Goal: Transaction & Acquisition: Purchase product/service

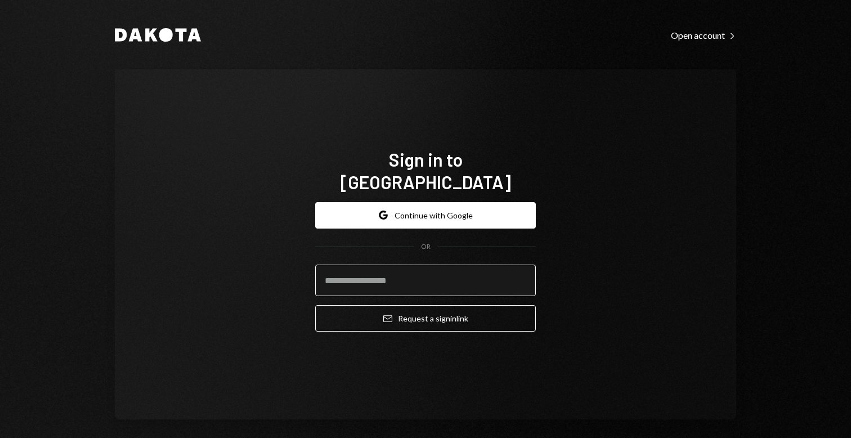
click at [408, 265] on input "email" at bounding box center [425, 281] width 221 height 32
type input "**********"
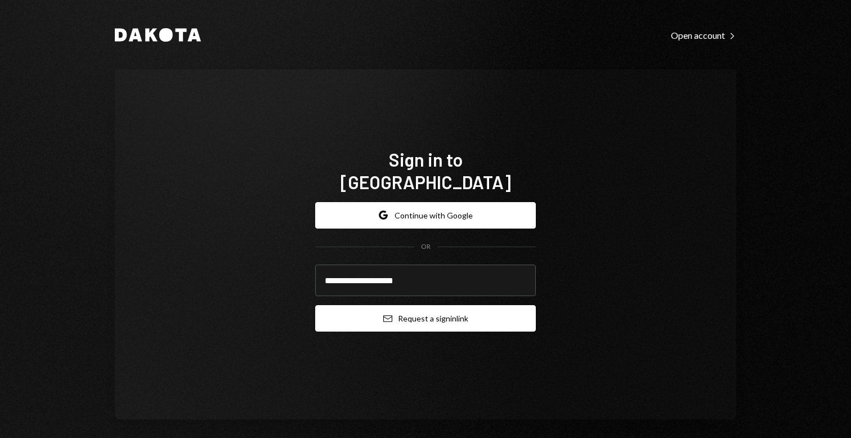
click at [437, 318] on button "Email Request a sign in link" at bounding box center [425, 318] width 221 height 26
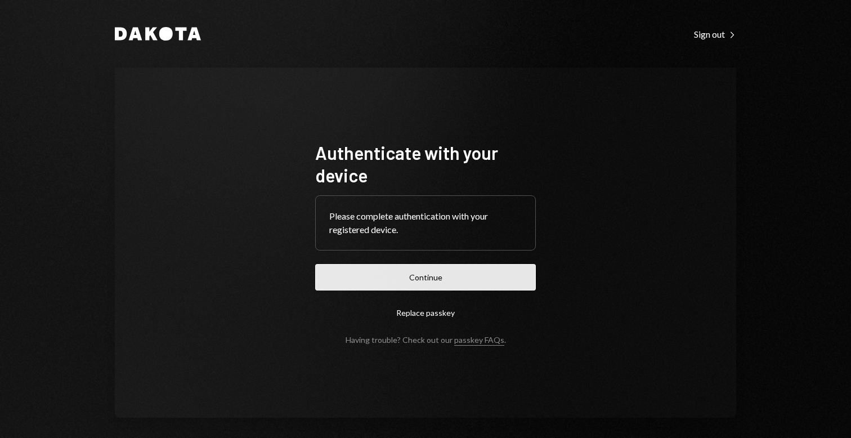
click at [444, 285] on button "Continue" at bounding box center [425, 277] width 221 height 26
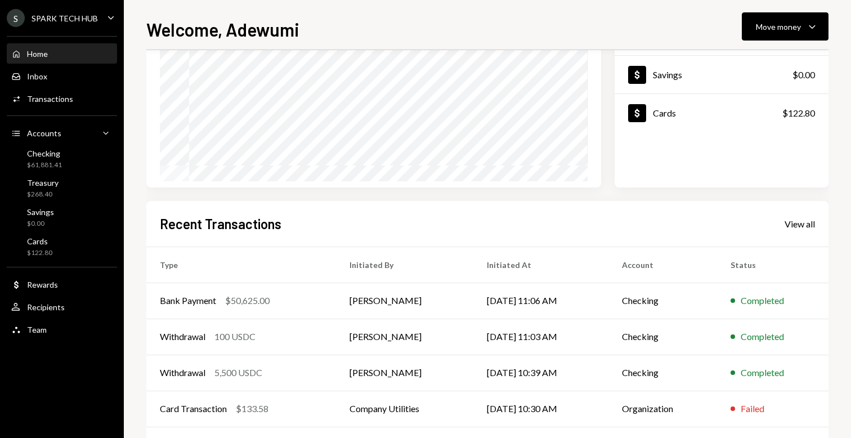
scroll to position [143, 0]
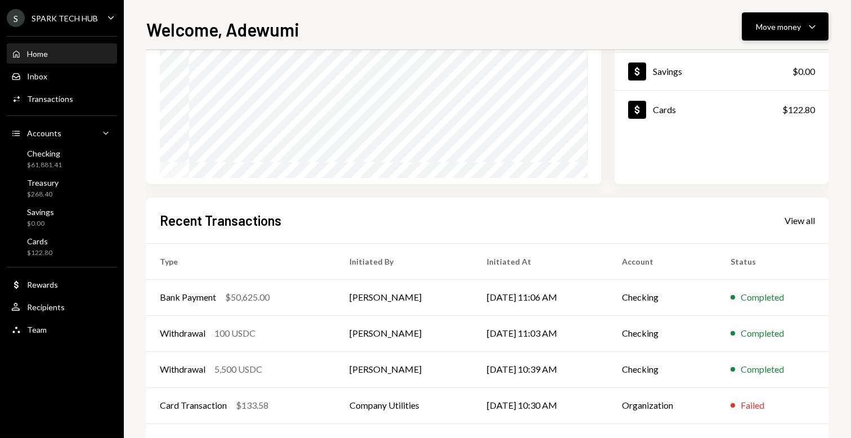
click at [763, 35] on button "Move money Caret Down" at bounding box center [785, 26] width 87 height 28
click at [739, 66] on div "Withdraw Send" at bounding box center [768, 60] width 113 height 25
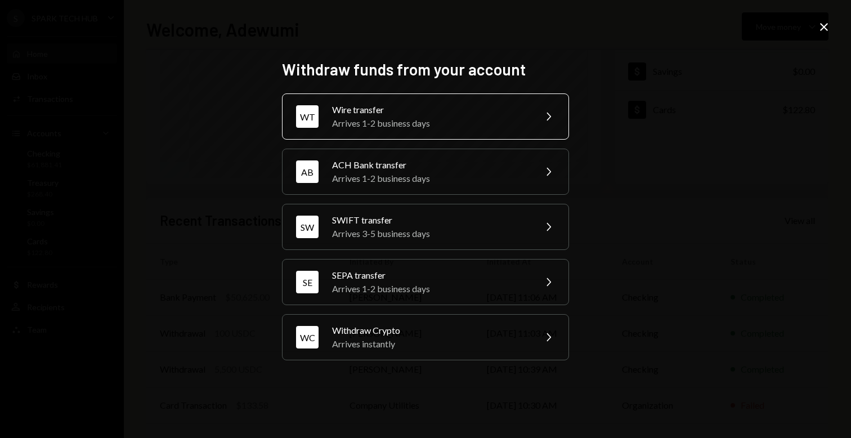
click at [368, 120] on div "Arrives 1-2 business days" at bounding box center [430, 124] width 196 height 14
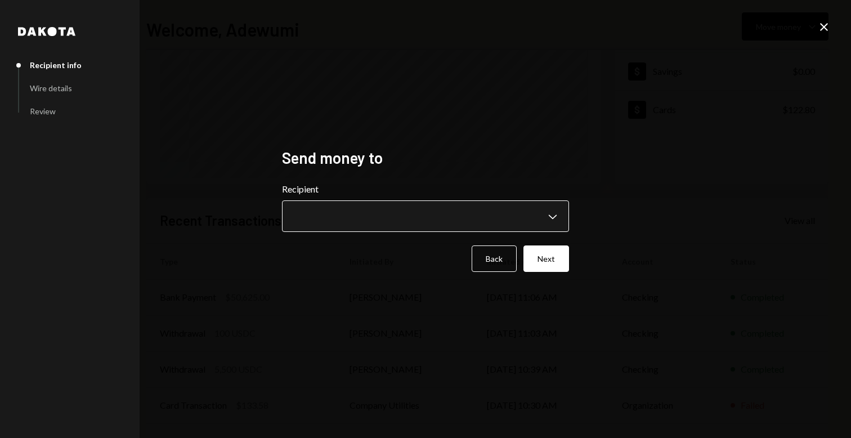
click at [351, 220] on body "**********" at bounding box center [425, 219] width 851 height 438
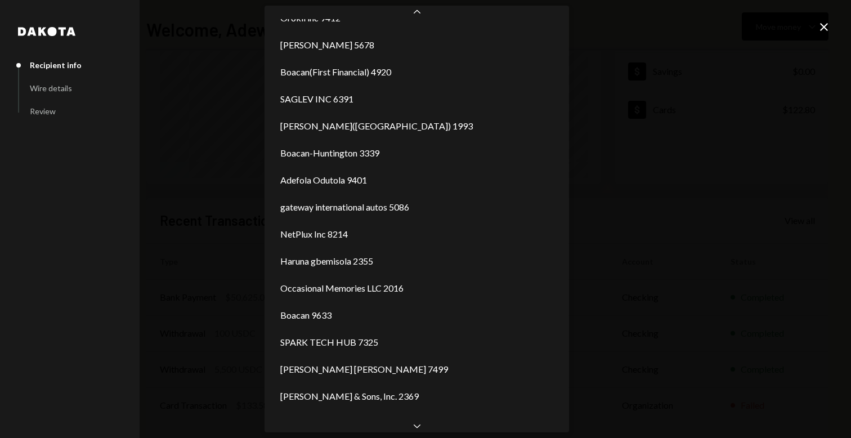
scroll to position [1343, 0]
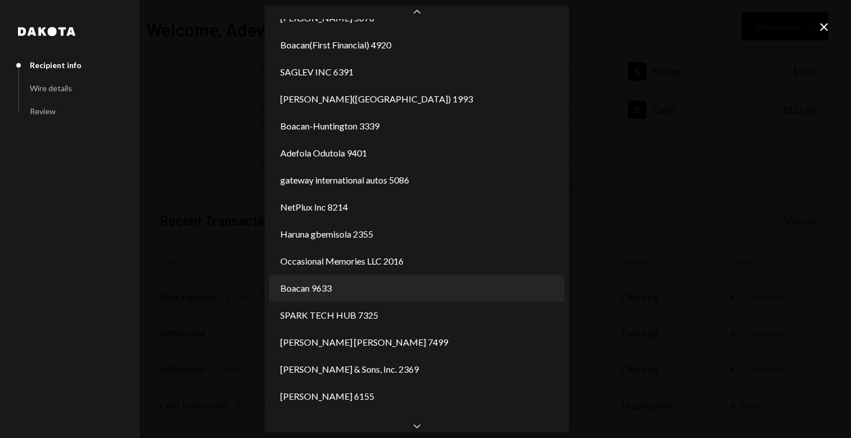
select select "**********"
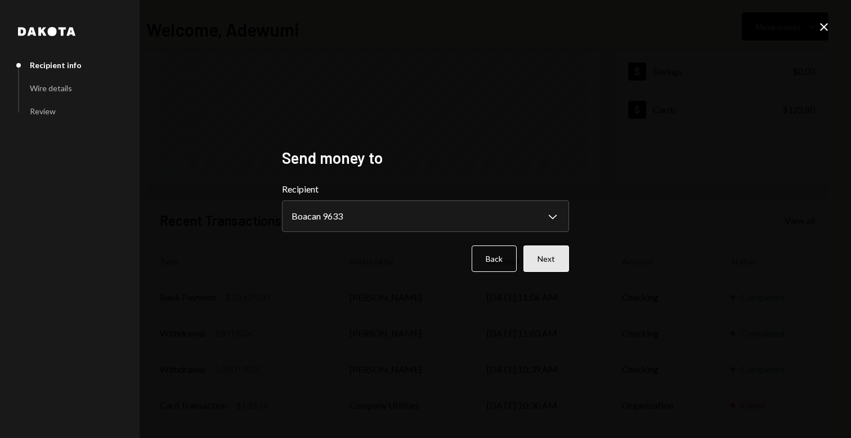
click at [556, 250] on button "Next" at bounding box center [547, 258] width 46 height 26
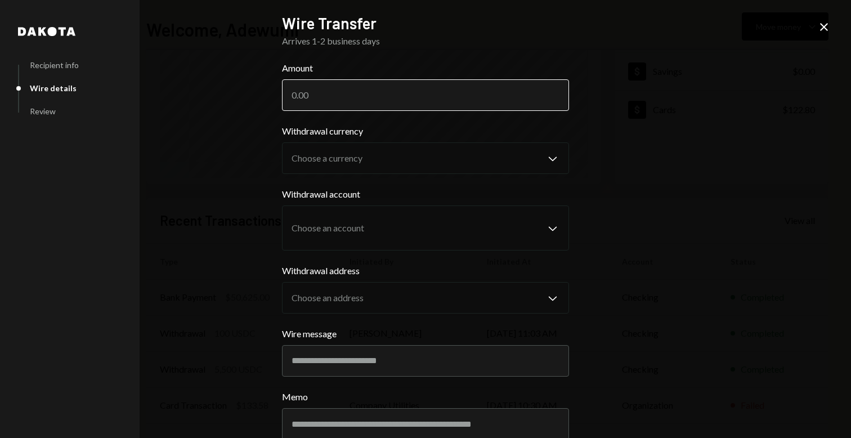
click at [459, 106] on input "Amount" at bounding box center [425, 95] width 287 height 32
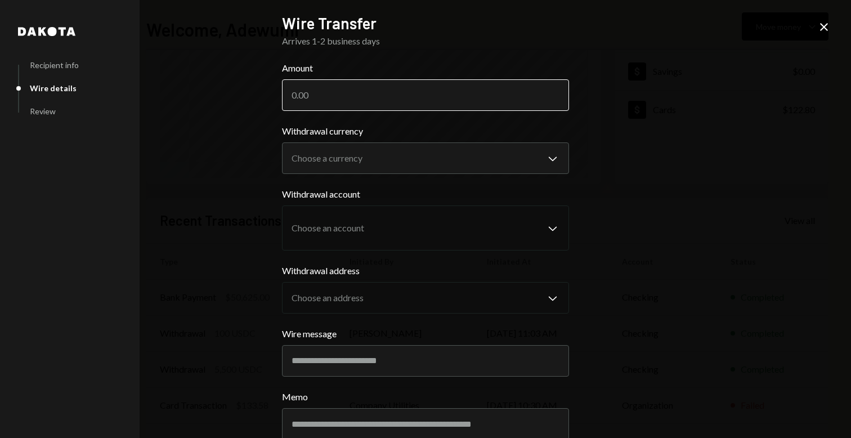
click at [359, 102] on input "Amount" at bounding box center [425, 95] width 287 height 32
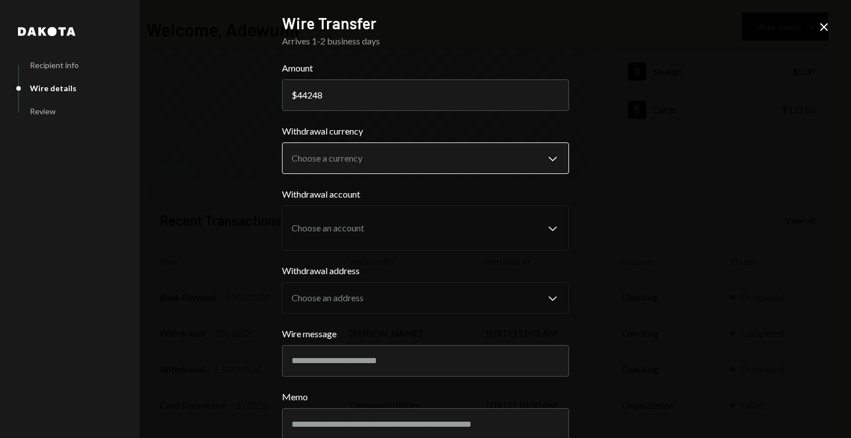
type input "44248"
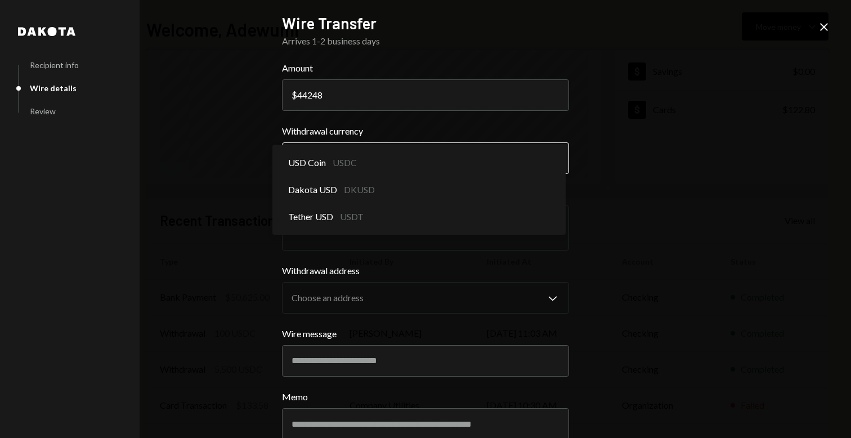
click at [354, 155] on body "S SPARK TECH HUB Caret Down Home Home Inbox Inbox Activities Transactions Accou…" at bounding box center [425, 219] width 851 height 438
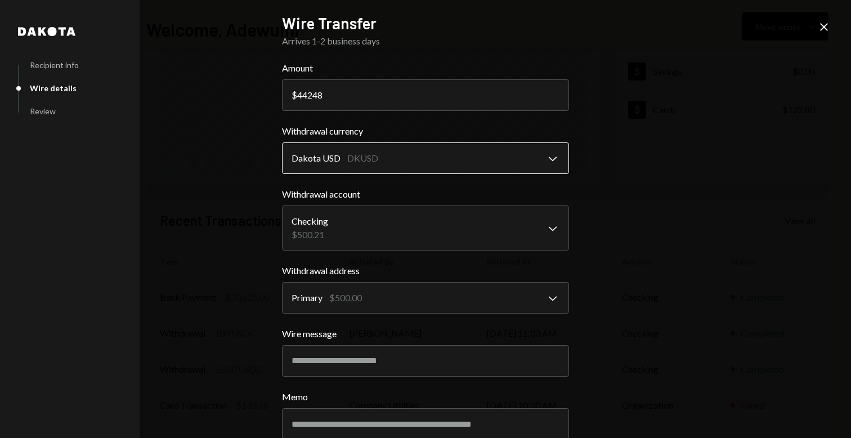
click at [332, 170] on body "S SPARK TECH HUB Caret Down Home Home Inbox Inbox Activities Transactions Accou…" at bounding box center [425, 219] width 851 height 438
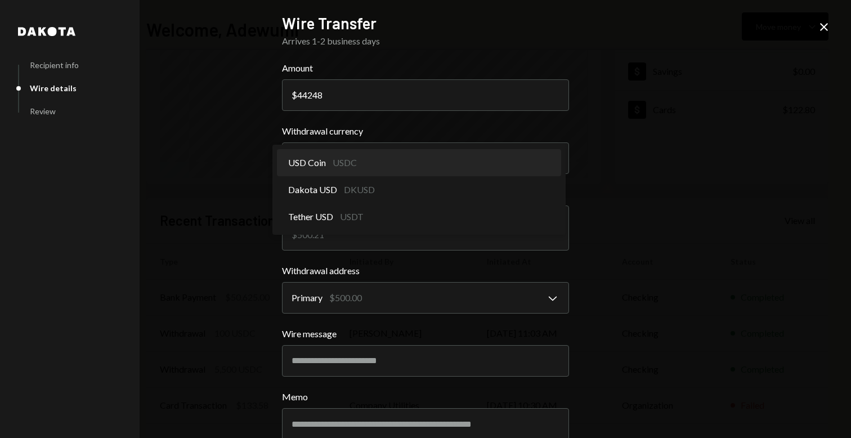
select select "****"
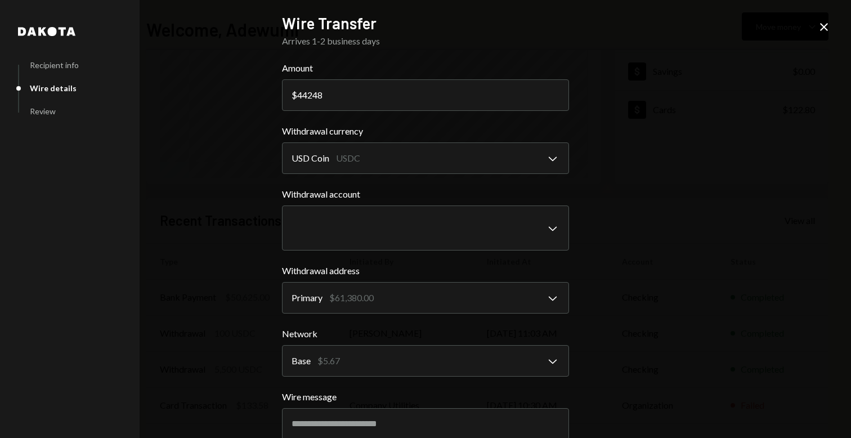
click at [368, 253] on form "**********" at bounding box center [425, 308] width 287 height 495
click at [369, 293] on body "S SPARK TECH HUB Caret Down Home Home Inbox Inbox Activities Transactions Accou…" at bounding box center [425, 219] width 851 height 438
click at [355, 220] on body "S SPARK TECH HUB Caret Down Home Home Inbox Inbox Activities Transactions Accou…" at bounding box center [425, 219] width 851 height 438
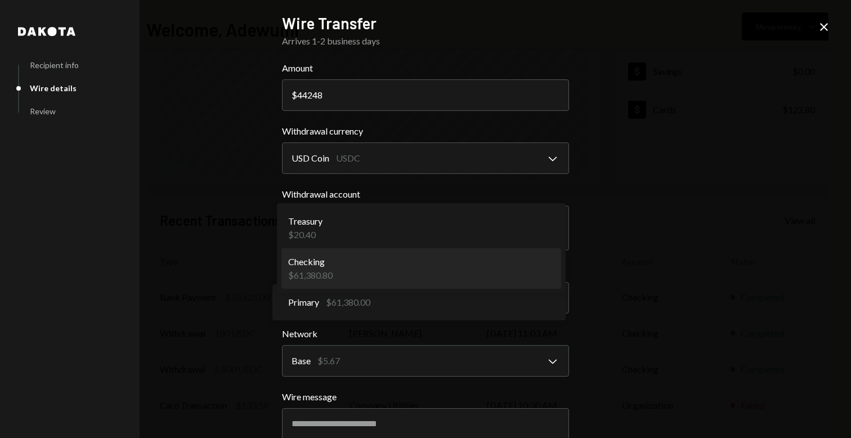
select select "**********"
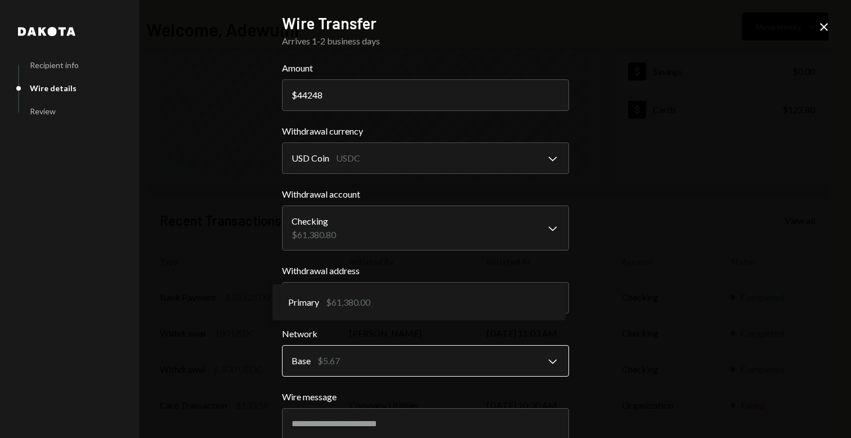
click at [378, 365] on body "S SPARK TECH HUB Caret Down Home Home Inbox Inbox Activities Transactions Accou…" at bounding box center [425, 219] width 851 height 438
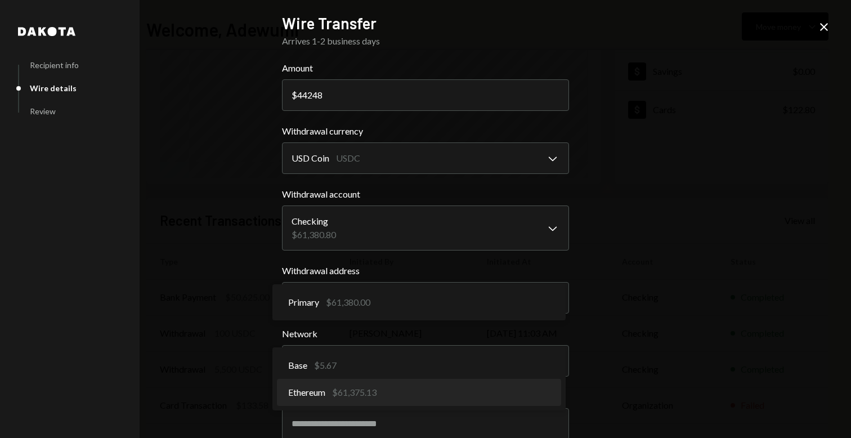
select select "**********"
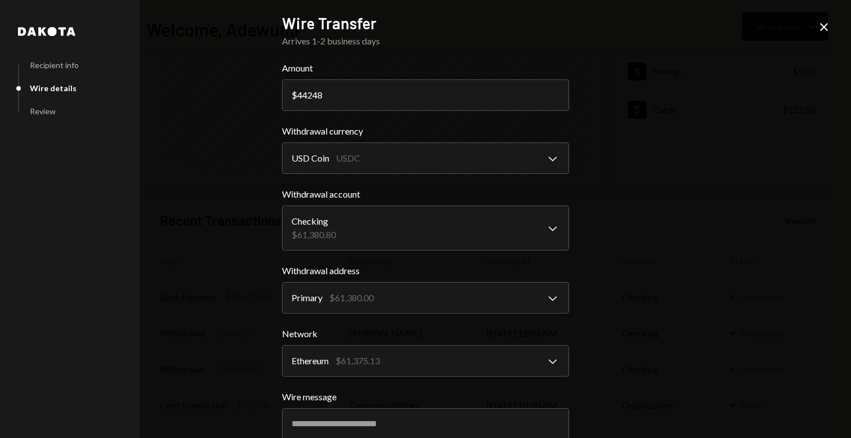
click at [704, 338] on div "**********" at bounding box center [425, 219] width 851 height 438
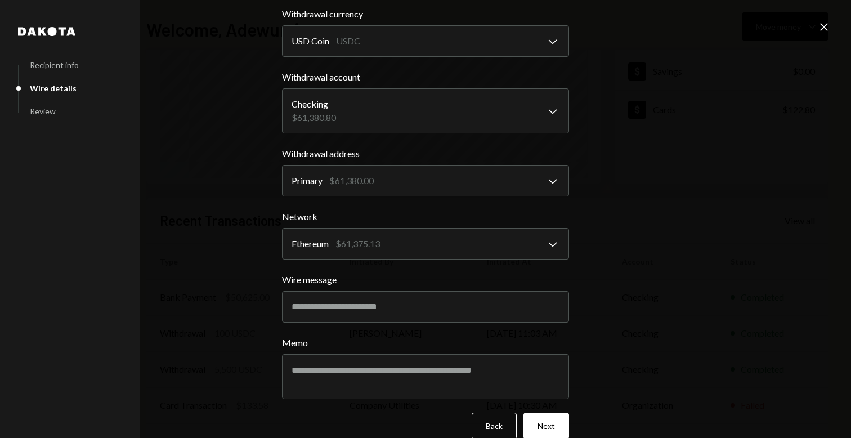
scroll to position [136, 0]
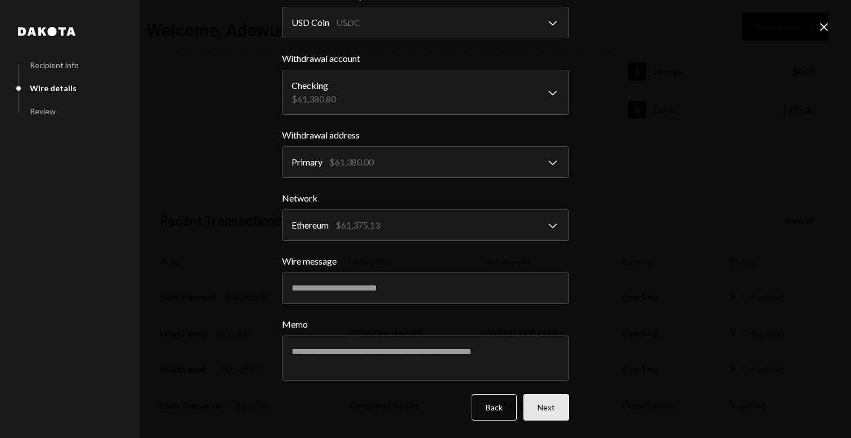
click at [557, 407] on button "Next" at bounding box center [547, 407] width 46 height 26
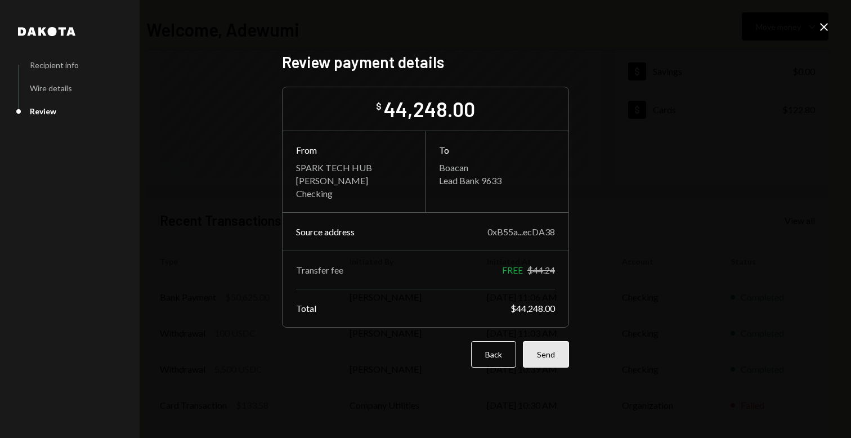
click at [551, 353] on button "Send" at bounding box center [546, 354] width 46 height 26
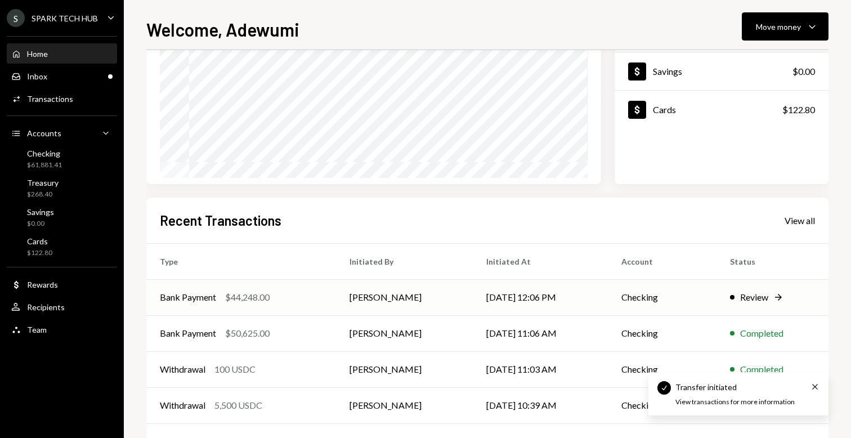
click at [495, 296] on td "[DATE] 12:06 PM" at bounding box center [540, 297] width 135 height 36
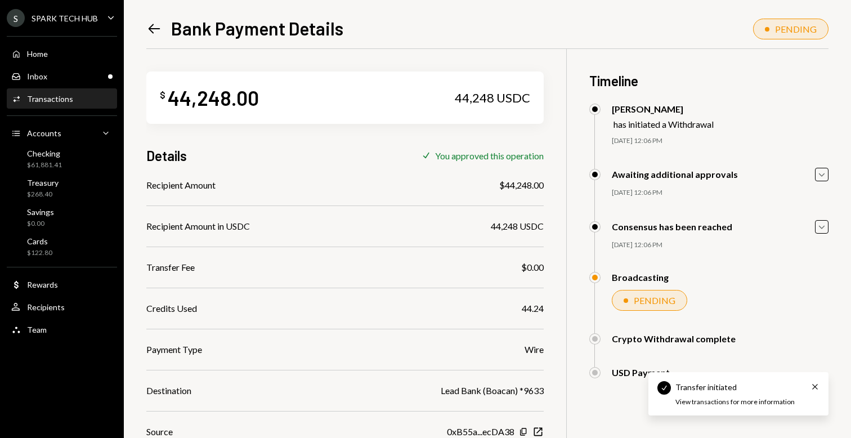
scroll to position [49, 0]
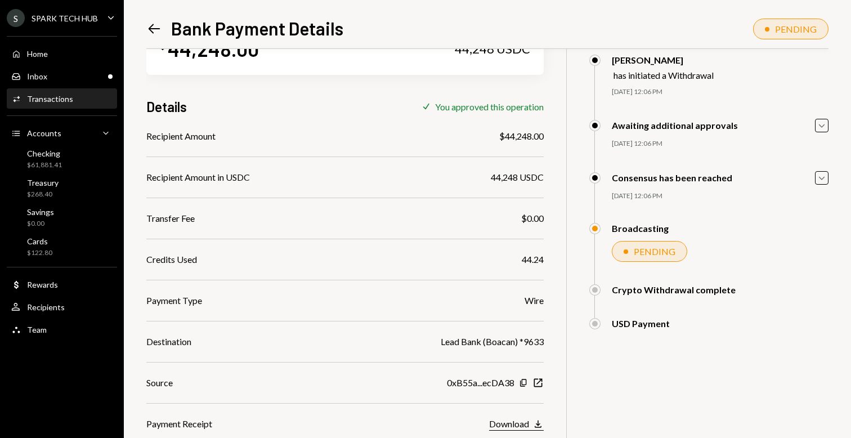
click at [503, 427] on div "Download" at bounding box center [509, 423] width 40 height 11
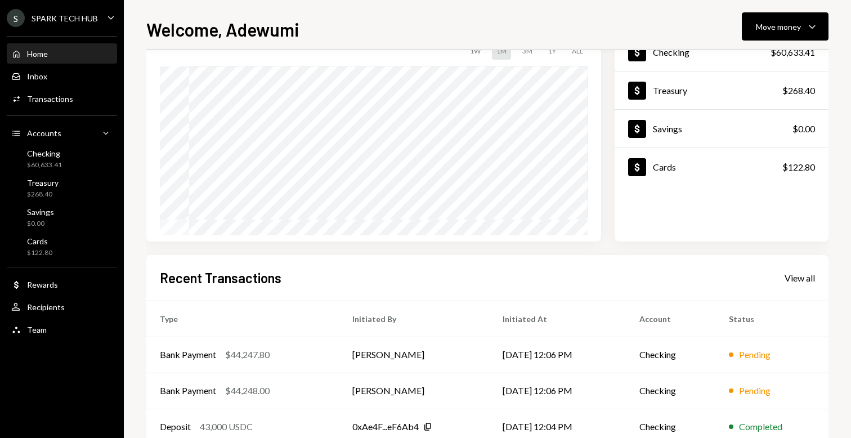
scroll to position [187, 0]
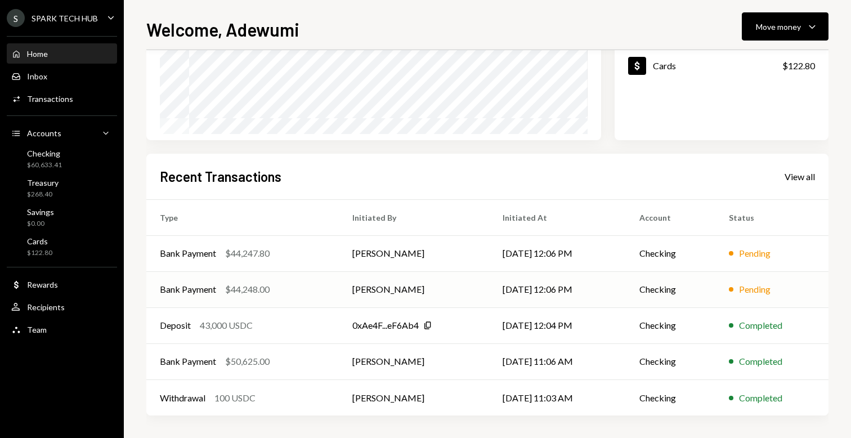
click at [463, 305] on td "[PERSON_NAME]" at bounding box center [414, 289] width 150 height 36
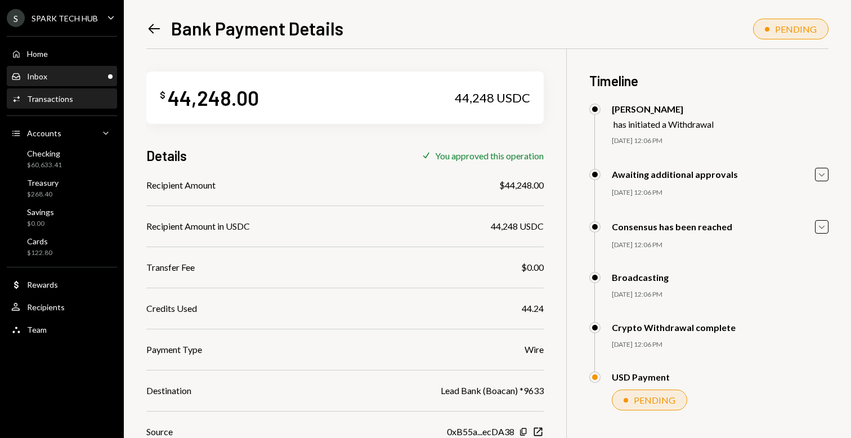
click at [91, 70] on div "Inbox Inbox" at bounding box center [61, 76] width 101 height 19
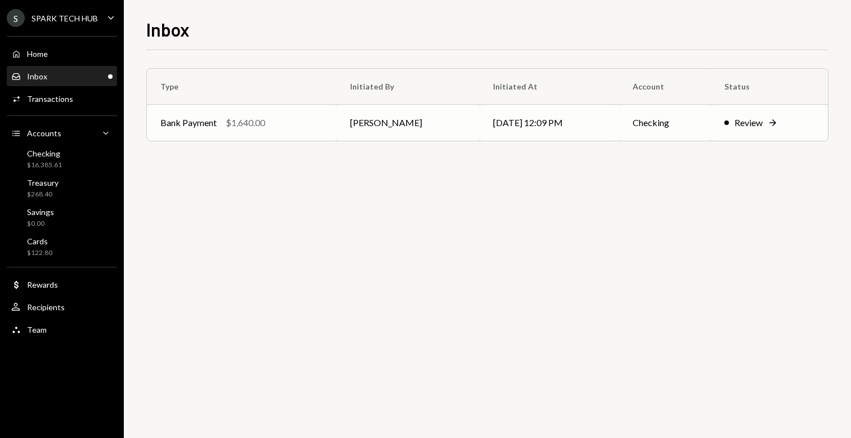
click at [427, 126] on td "Olusola Kolawole" at bounding box center [408, 123] width 143 height 36
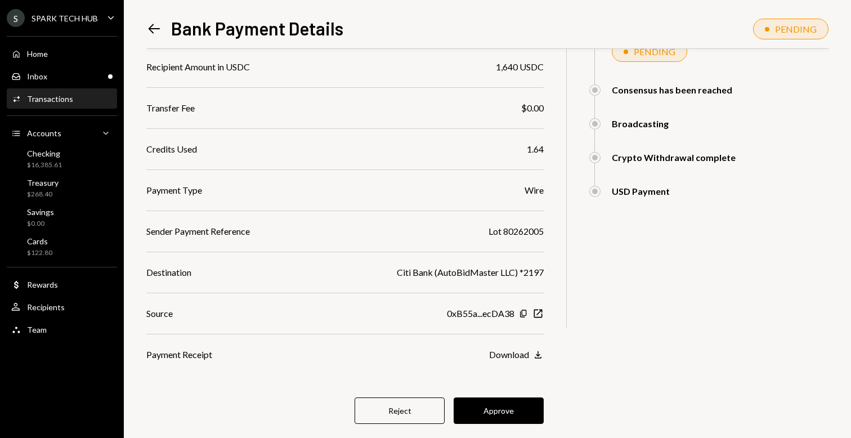
scroll to position [181, 0]
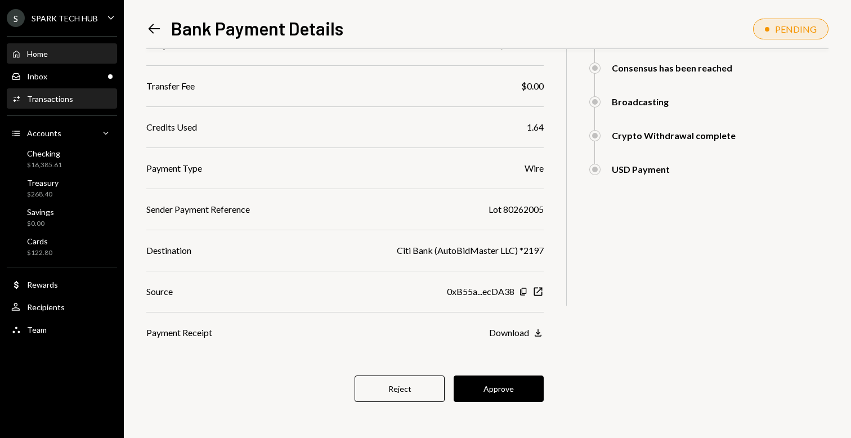
click at [43, 56] on div "Home" at bounding box center [37, 54] width 21 height 10
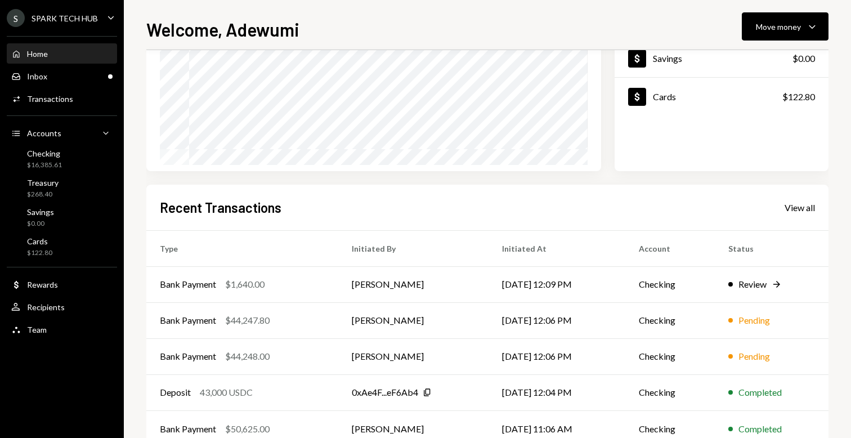
scroll to position [187, 0]
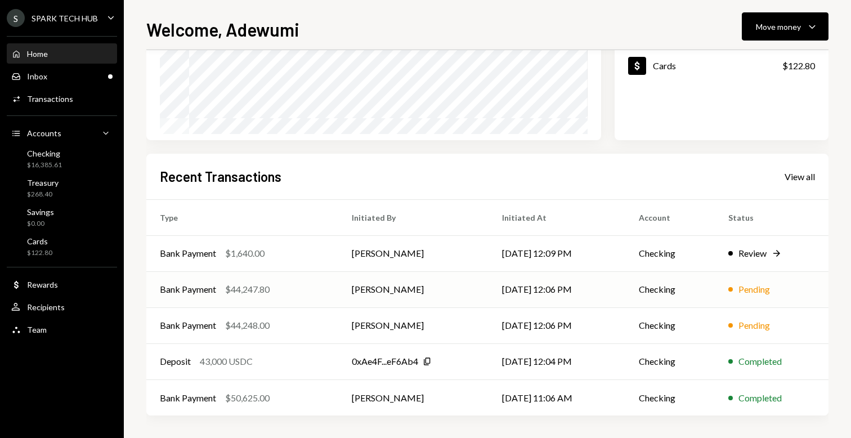
click at [294, 302] on td "Bank Payment $44,247.80" at bounding box center [242, 289] width 192 height 36
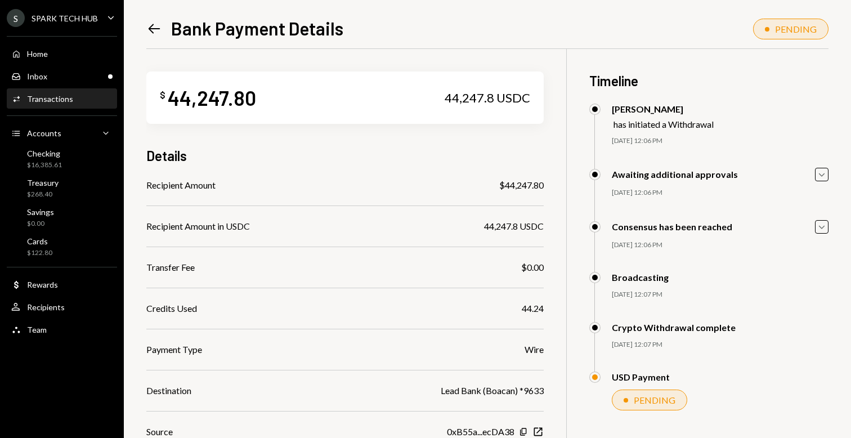
scroll to position [83, 0]
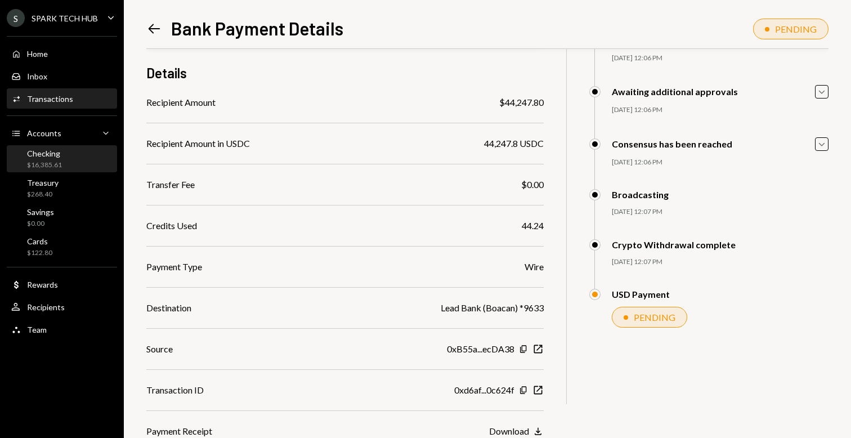
click at [65, 156] on div "Checking $16,385.61" at bounding box center [61, 159] width 101 height 21
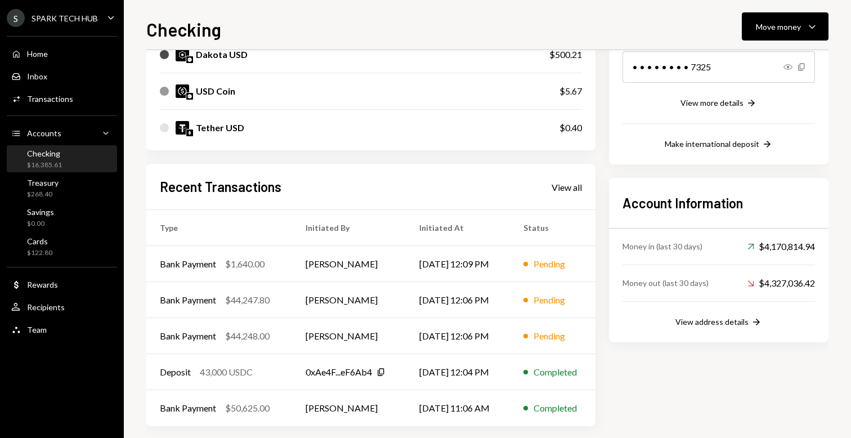
scroll to position [204, 0]
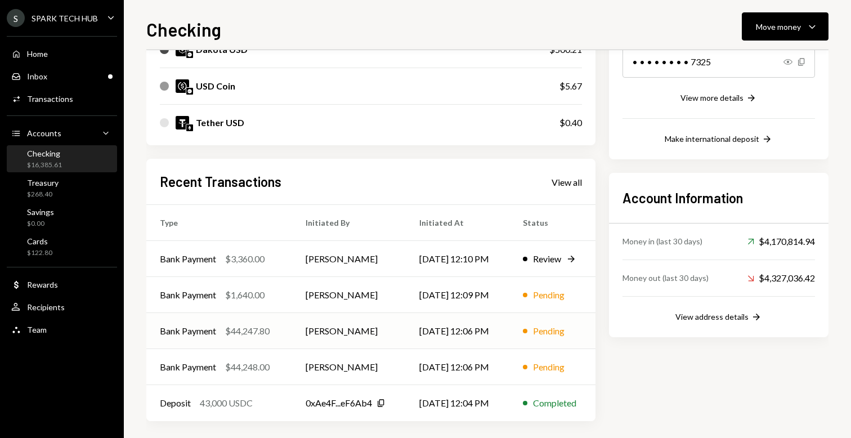
scroll to position [204, 0]
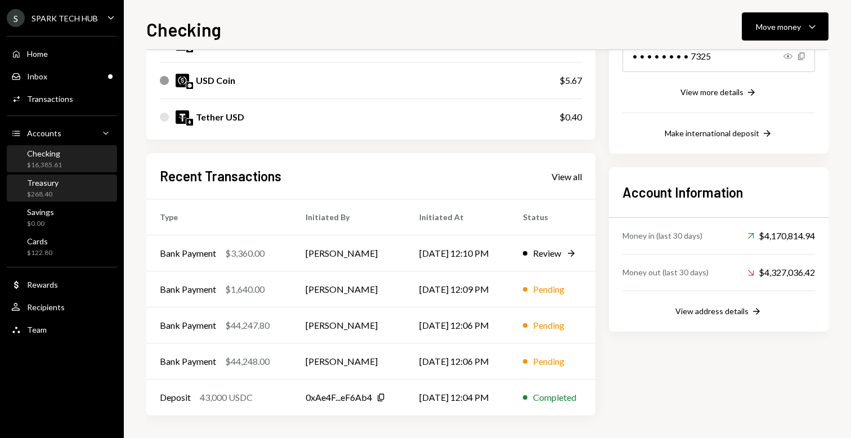
click at [66, 178] on div "Treasury $268.40" at bounding box center [61, 188] width 101 height 21
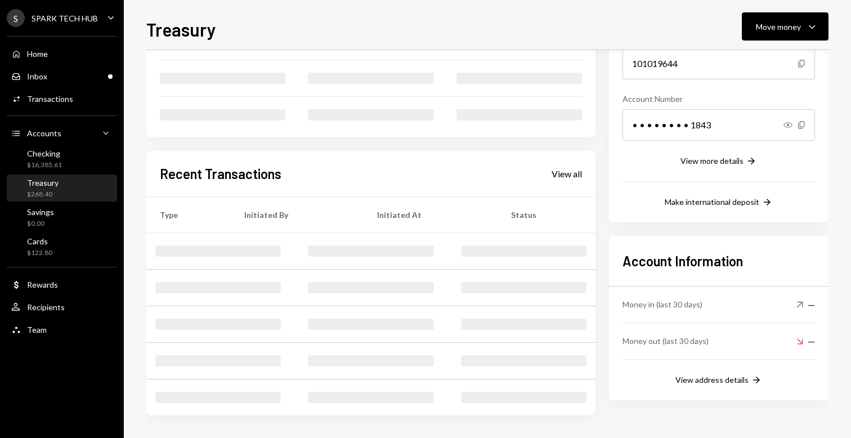
scroll to position [131, 0]
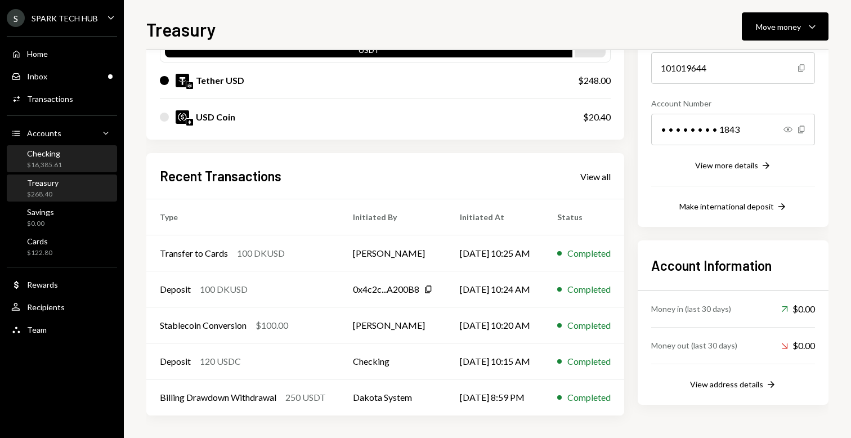
click at [74, 166] on div "Checking $16,385.61" at bounding box center [61, 159] width 101 height 21
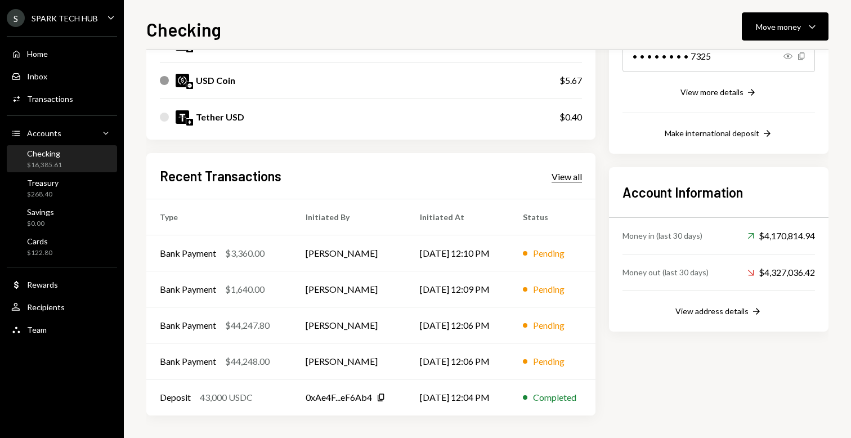
click at [569, 180] on div "View all" at bounding box center [567, 176] width 30 height 11
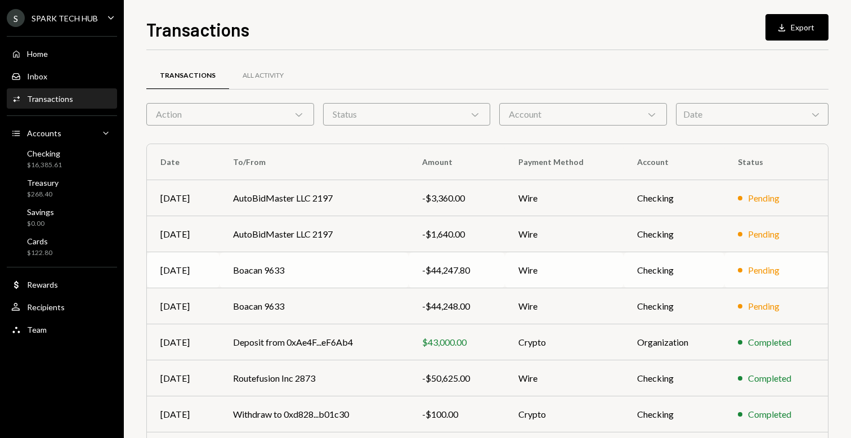
click at [385, 282] on td "Boacan 9633" at bounding box center [314, 270] width 189 height 36
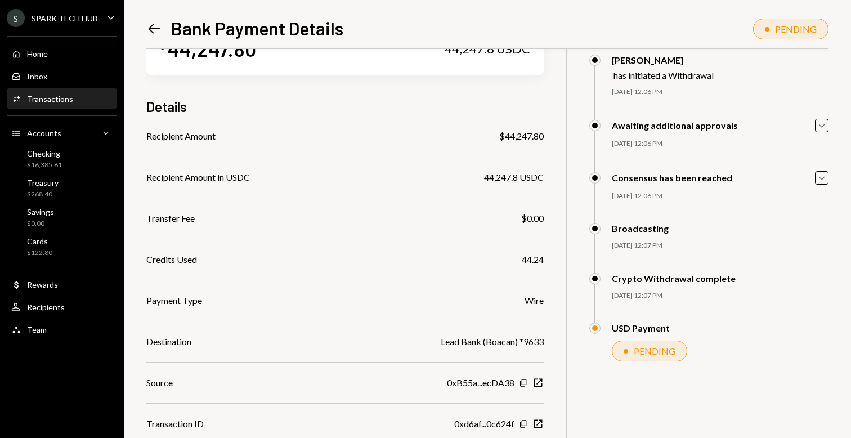
scroll to position [83, 0]
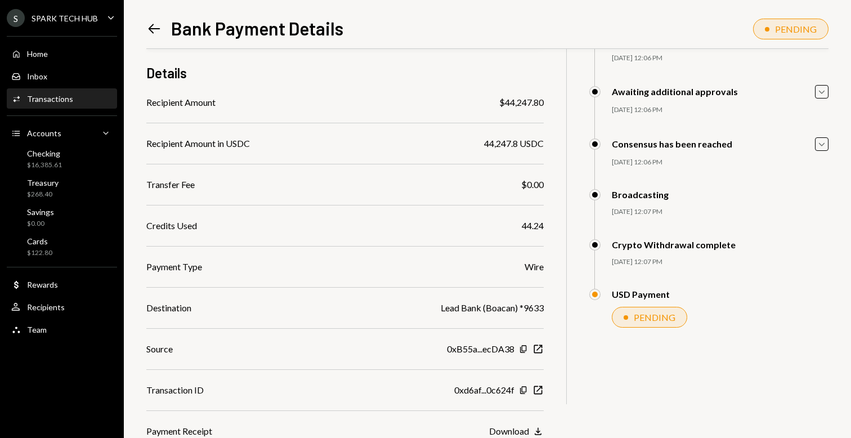
click at [150, 25] on icon "Left Arrow" at bounding box center [154, 29] width 16 height 16
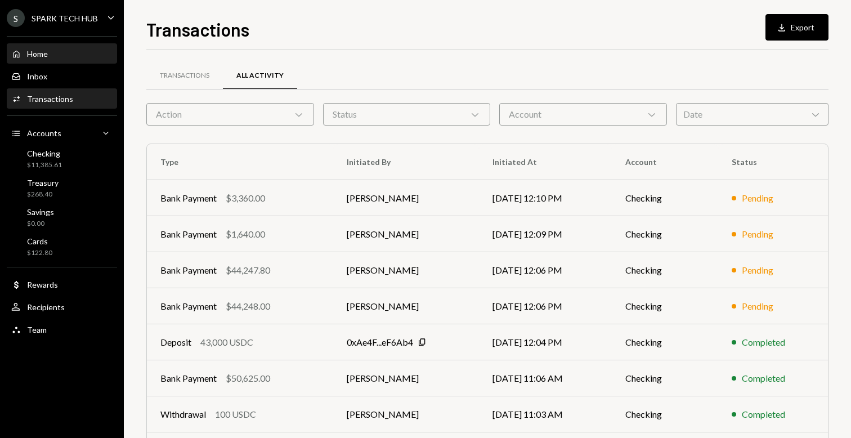
click at [53, 47] on div "Home Home" at bounding box center [61, 53] width 101 height 19
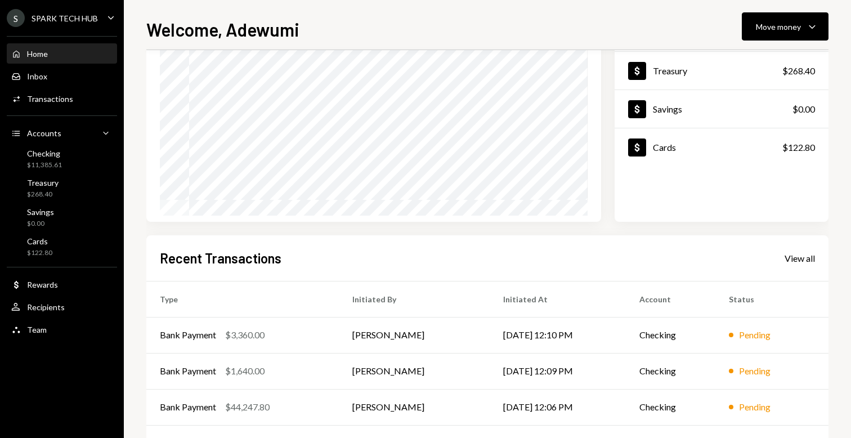
scroll to position [187, 0]
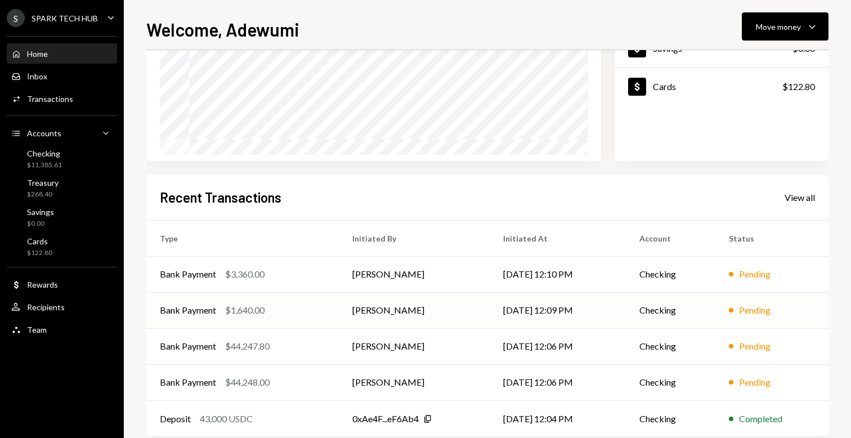
scroll to position [187, 0]
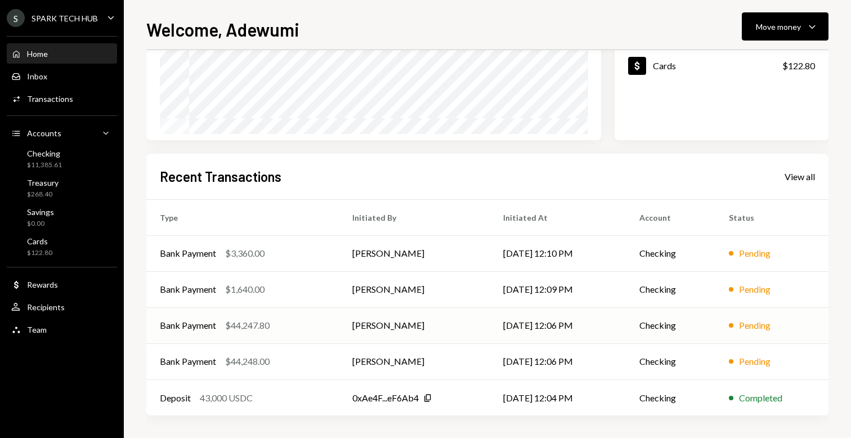
click at [408, 320] on td "[PERSON_NAME]" at bounding box center [414, 325] width 150 height 36
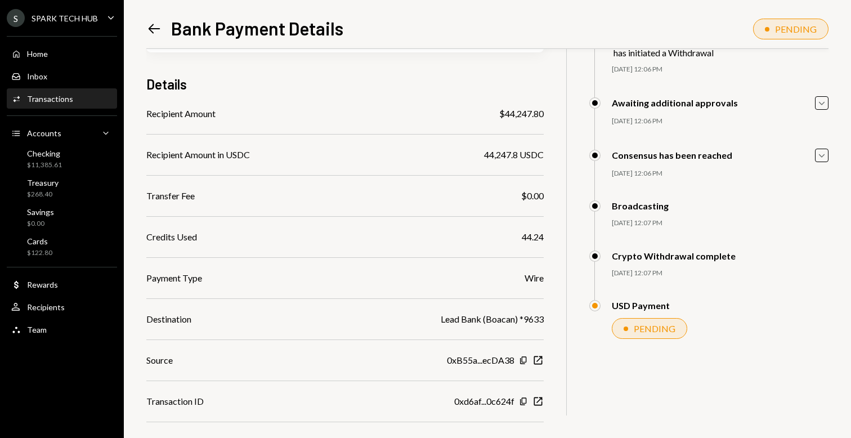
scroll to position [83, 0]
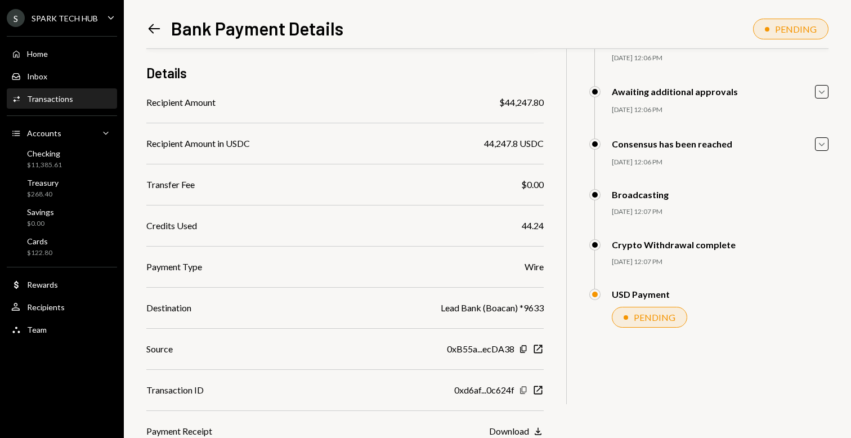
click at [524, 391] on icon "button" at bounding box center [523, 389] width 6 height 7
click at [153, 30] on icon "Left Arrow" at bounding box center [154, 29] width 16 height 16
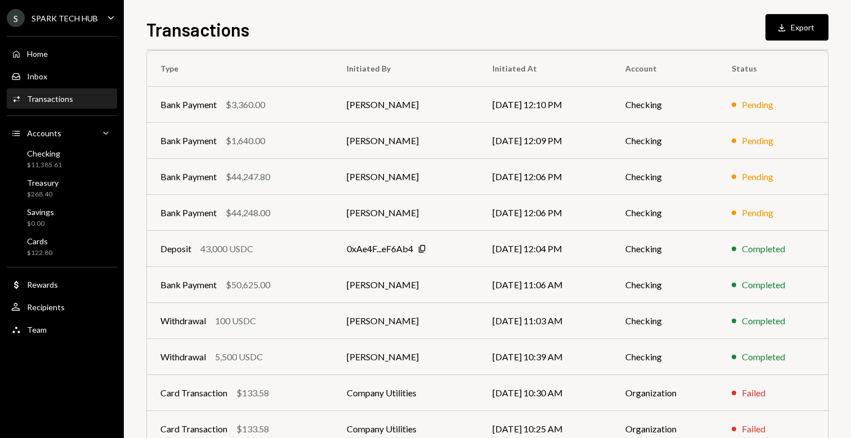
scroll to position [95, 0]
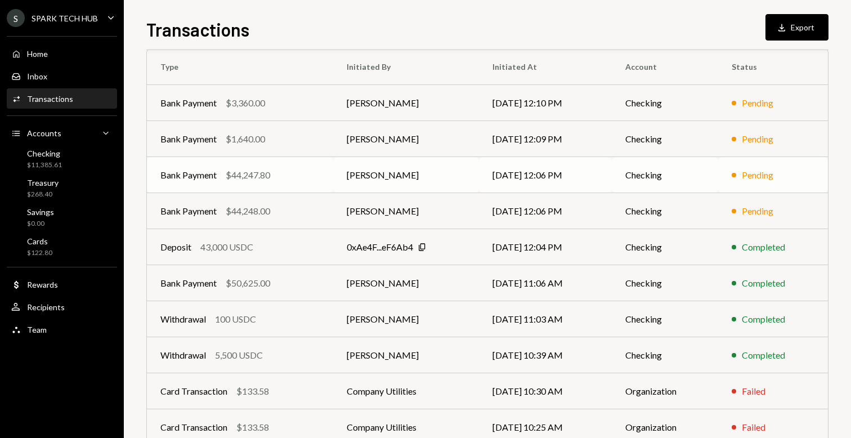
click at [394, 184] on td "[PERSON_NAME]" at bounding box center [406, 175] width 146 height 36
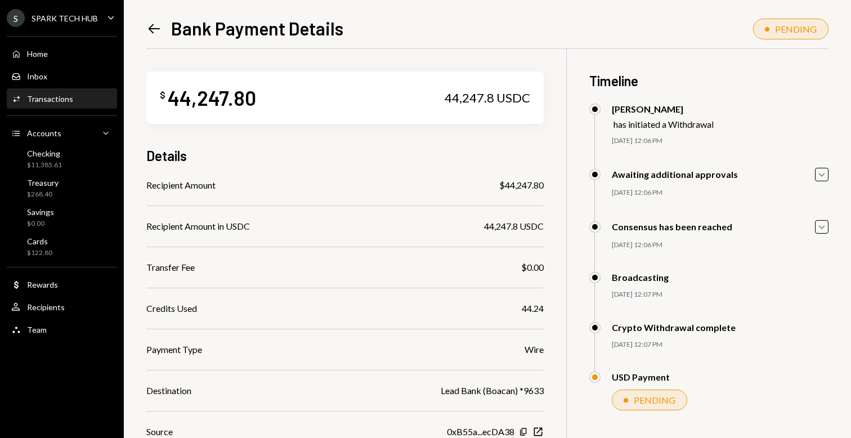
scroll to position [83, 0]
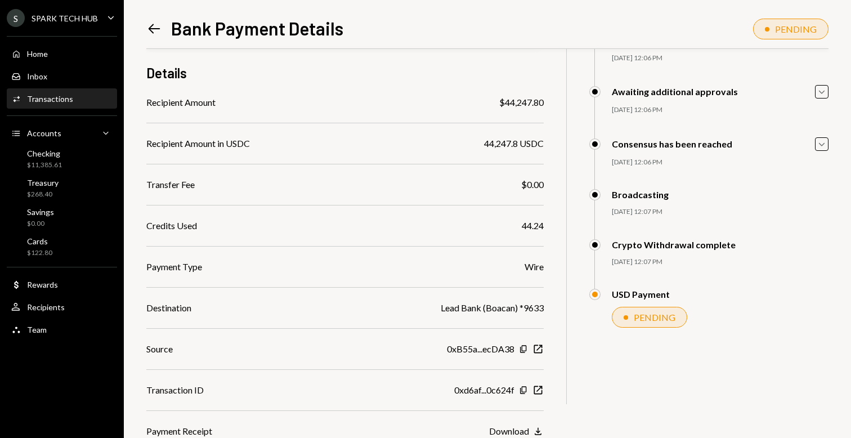
click at [150, 27] on icon at bounding box center [155, 29] width 12 height 10
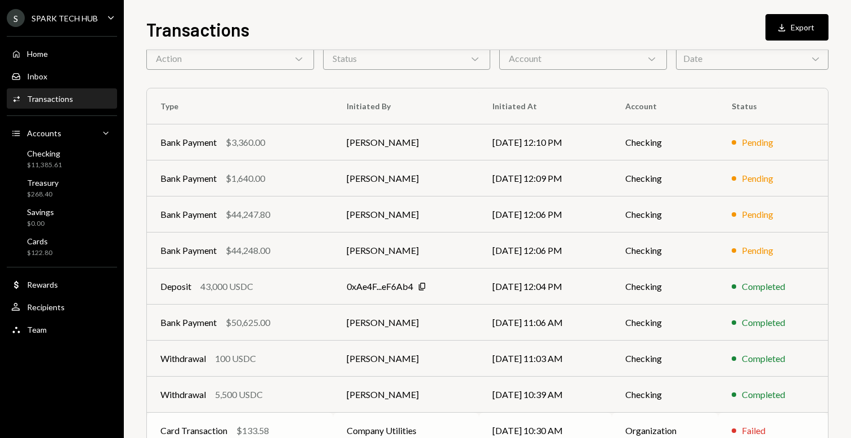
scroll to position [53, 0]
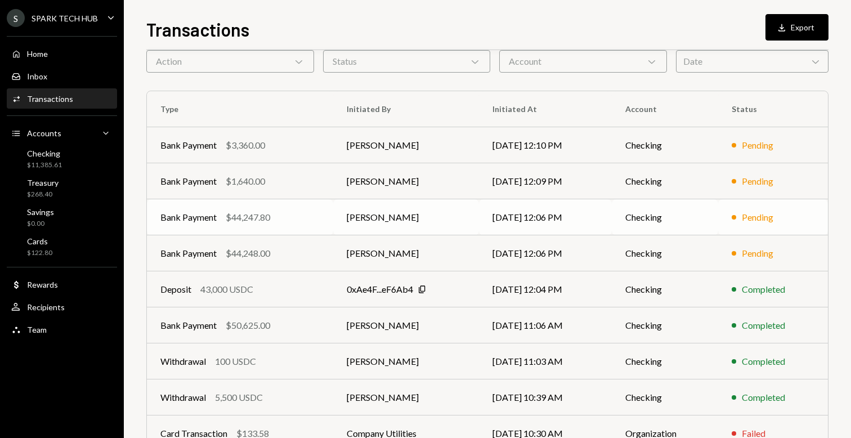
click at [585, 222] on td "[DATE] 12:06 PM" at bounding box center [545, 217] width 133 height 36
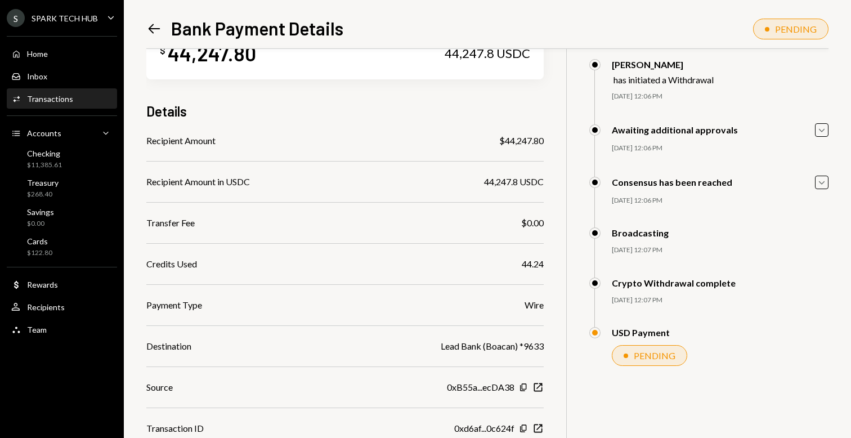
scroll to position [59, 0]
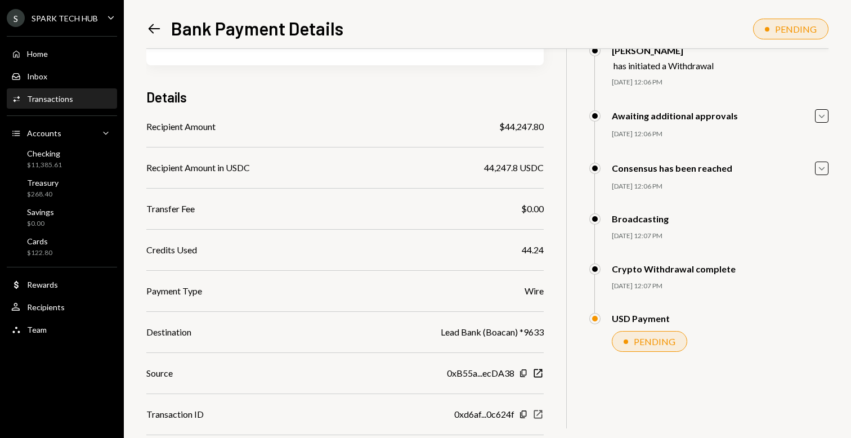
click at [542, 412] on icon "button" at bounding box center [538, 414] width 8 height 8
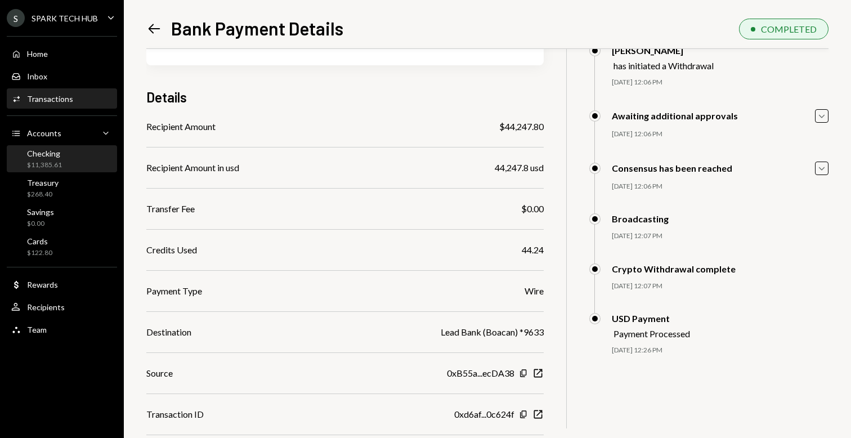
click at [64, 159] on div "Checking $11,385.61" at bounding box center [61, 159] width 101 height 21
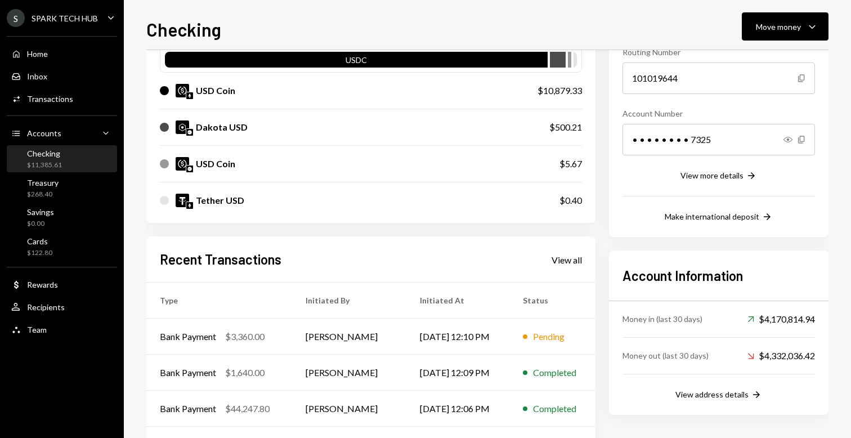
scroll to position [204, 0]
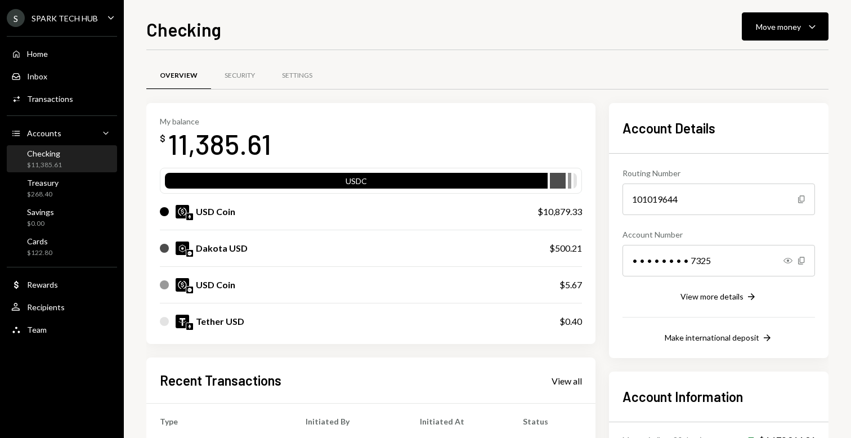
scroll to position [204, 0]
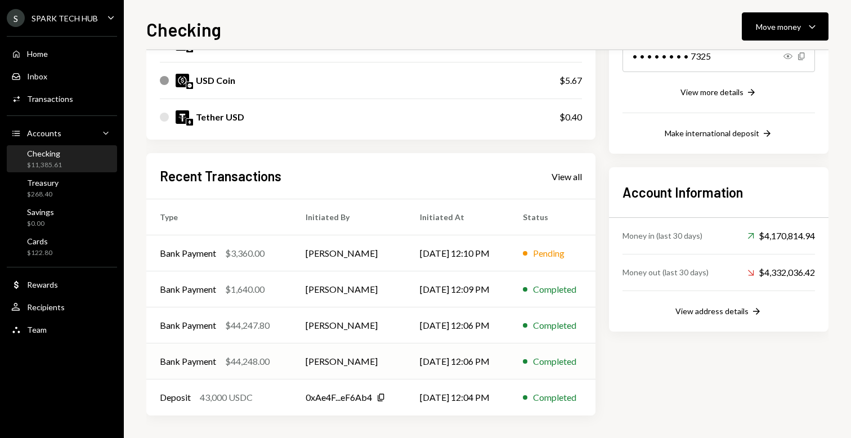
click at [357, 365] on td "[PERSON_NAME]" at bounding box center [349, 361] width 114 height 36
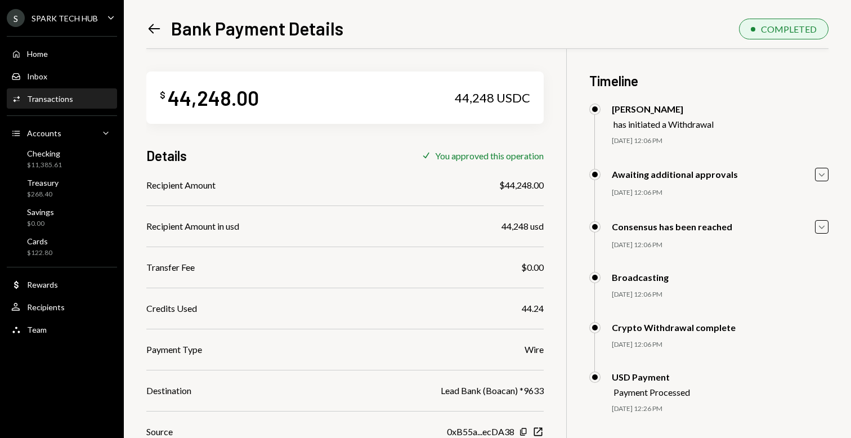
scroll to position [124, 0]
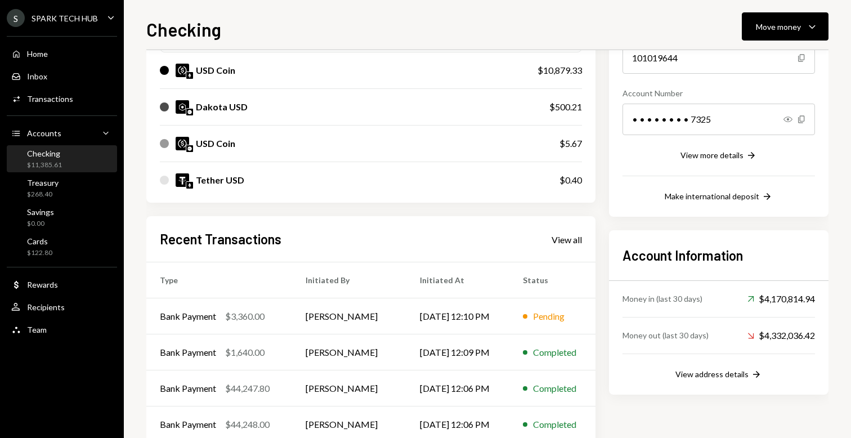
scroll to position [204, 0]
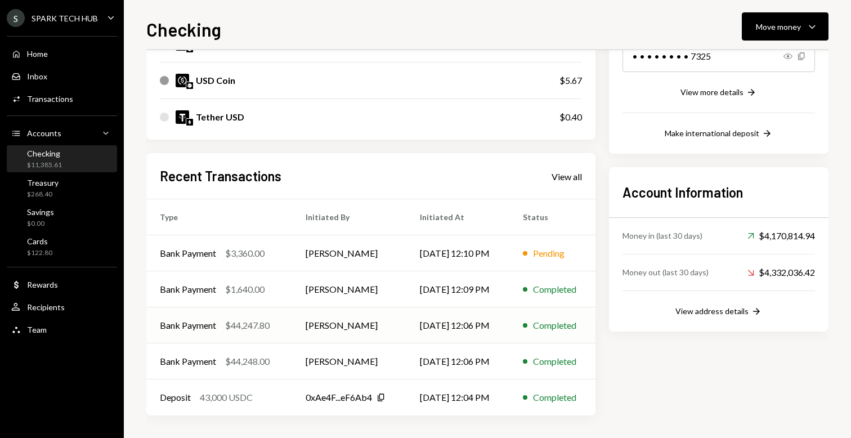
click at [311, 322] on td "[PERSON_NAME]" at bounding box center [349, 325] width 114 height 36
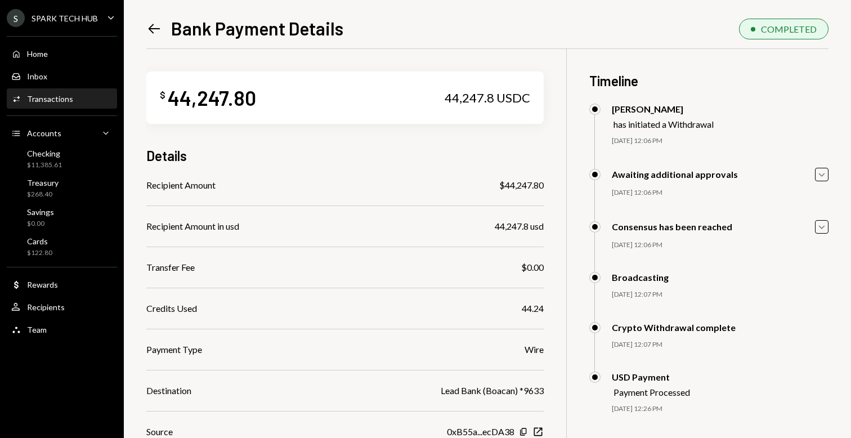
scroll to position [124, 0]
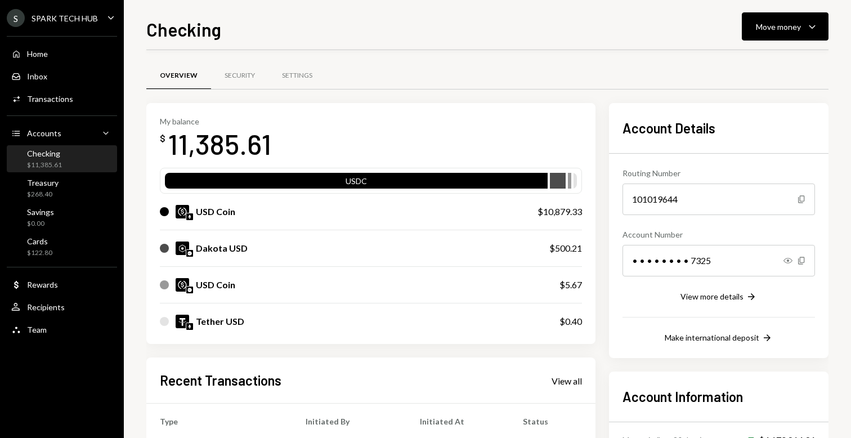
scroll to position [204, 0]
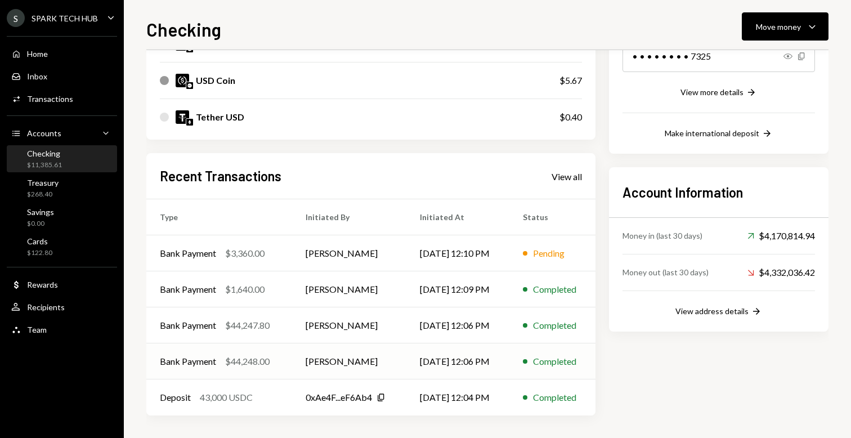
click at [386, 365] on td "[PERSON_NAME]" at bounding box center [349, 361] width 114 height 36
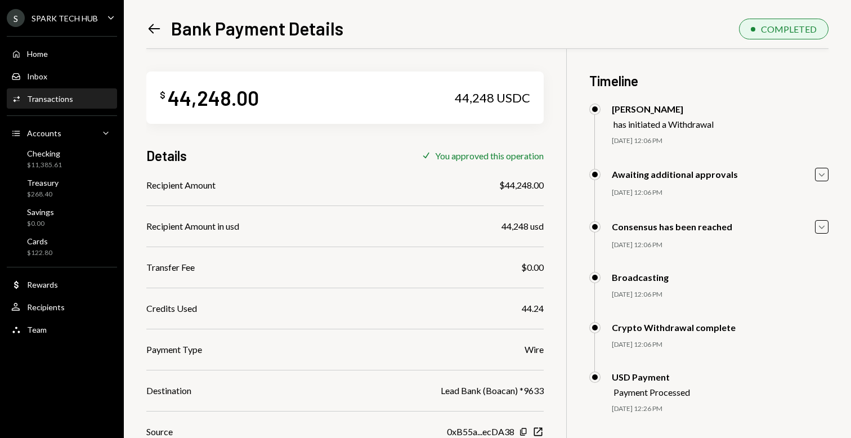
scroll to position [124, 0]
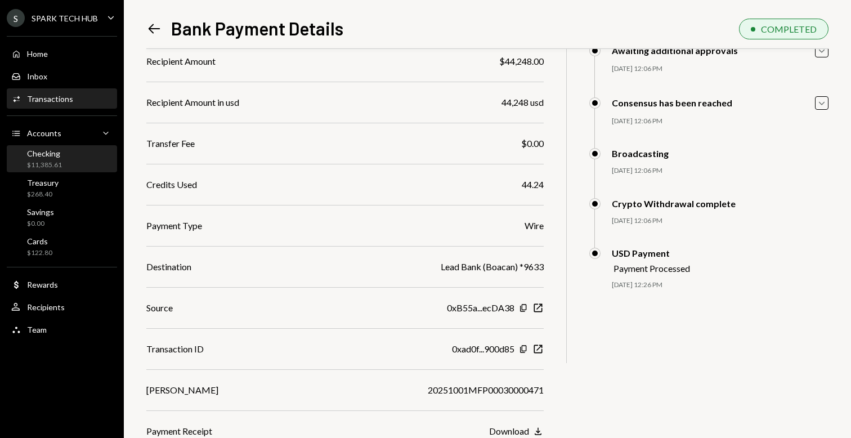
click at [75, 169] on div "Checking $11,385.61" at bounding box center [61, 159] width 101 height 21
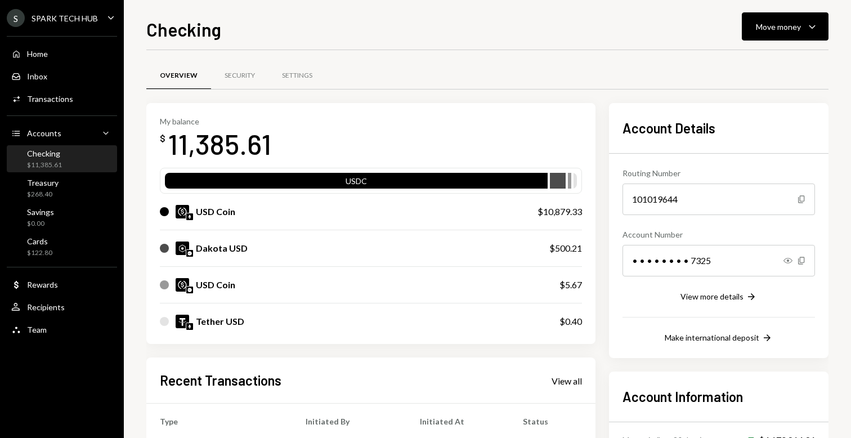
scroll to position [204, 0]
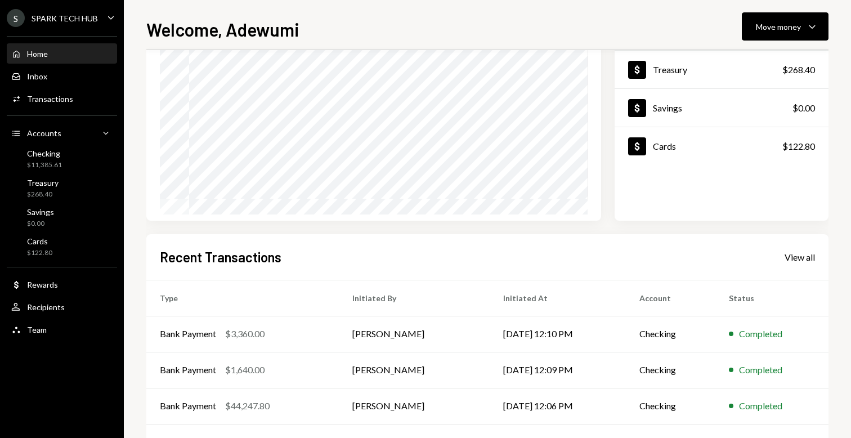
scroll to position [187, 0]
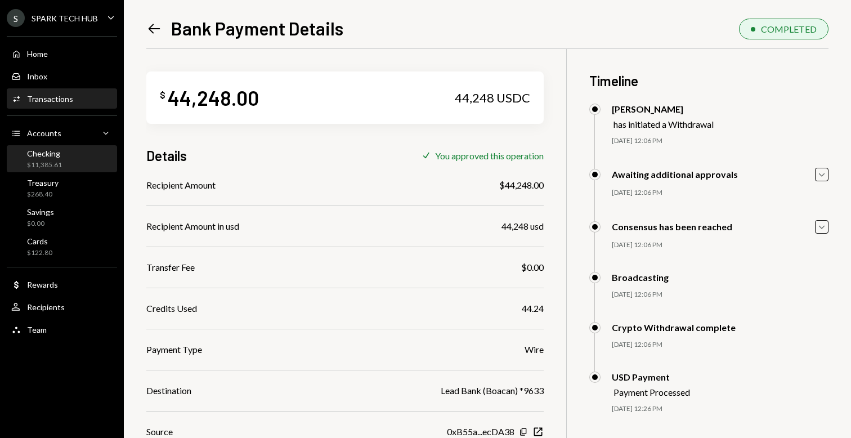
click at [45, 163] on div "$11,385.61" at bounding box center [44, 165] width 35 height 10
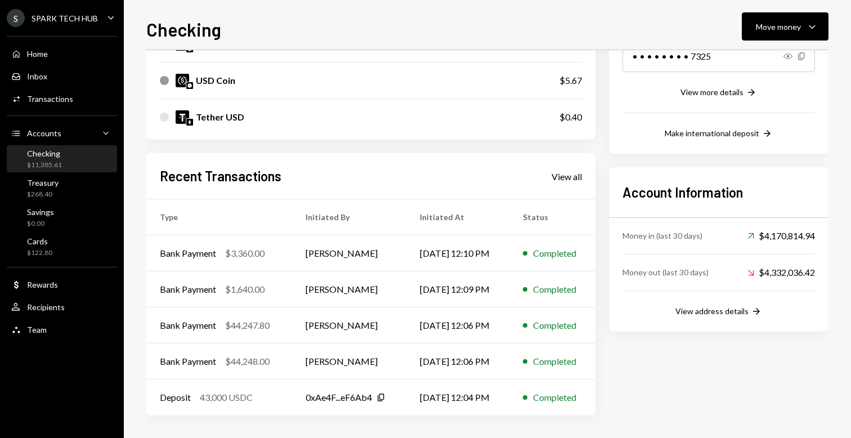
scroll to position [200, 0]
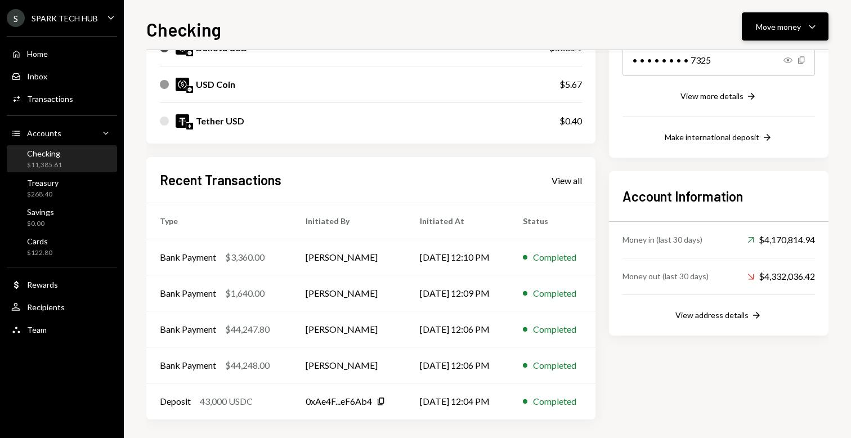
click at [786, 26] on div "Move money" at bounding box center [778, 27] width 45 height 12
click at [746, 57] on div "Send" at bounding box center [776, 61] width 82 height 12
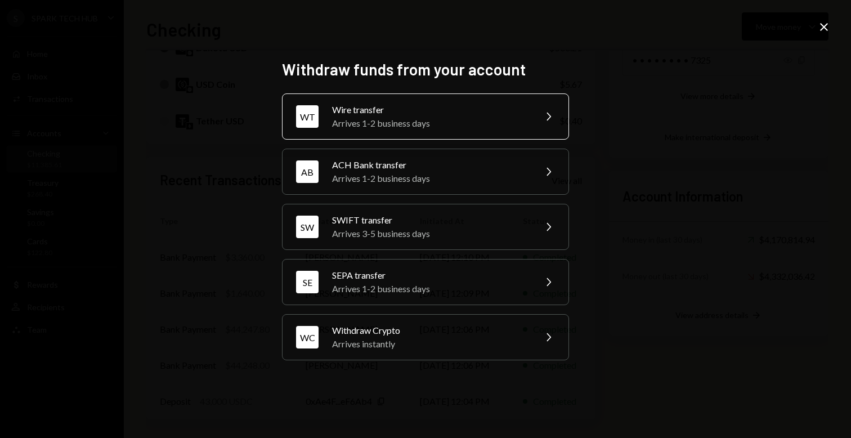
click at [481, 110] on div "Wire transfer" at bounding box center [430, 110] width 196 height 14
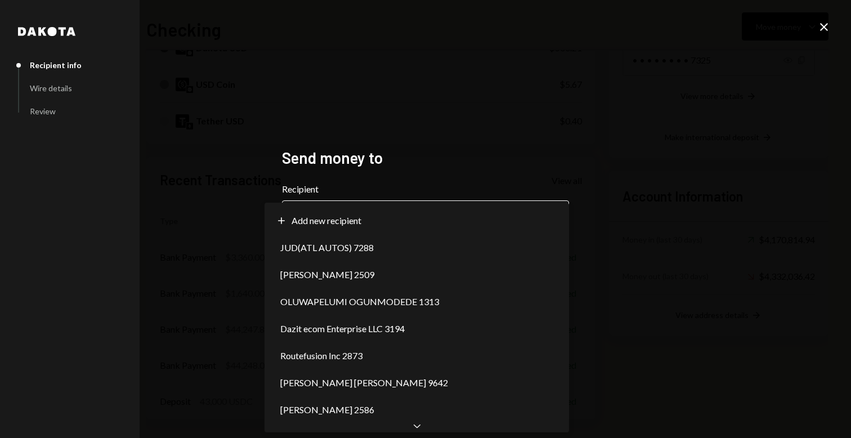
click at [385, 226] on body "S SPARK TECH HUB Caret Down Home Home Inbox Inbox Activities Transactions Accou…" at bounding box center [425, 219] width 851 height 438
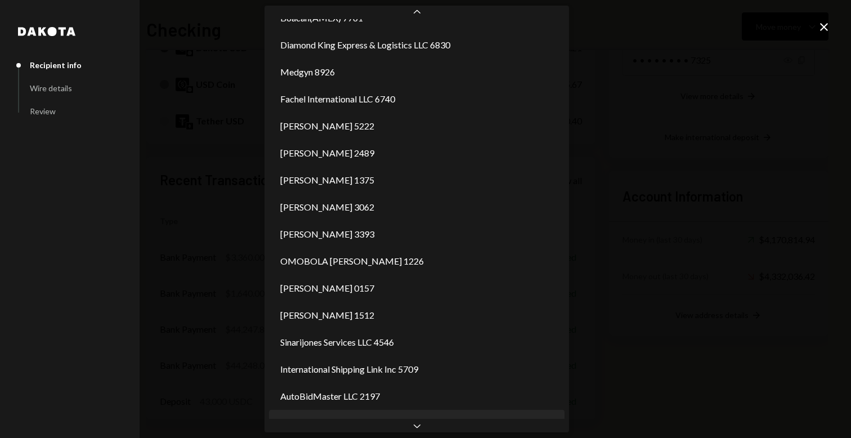
scroll to position [857, 0]
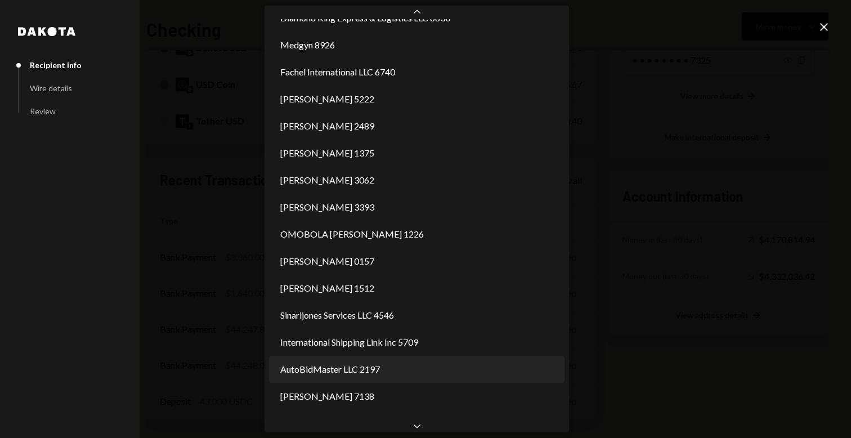
select select "**********"
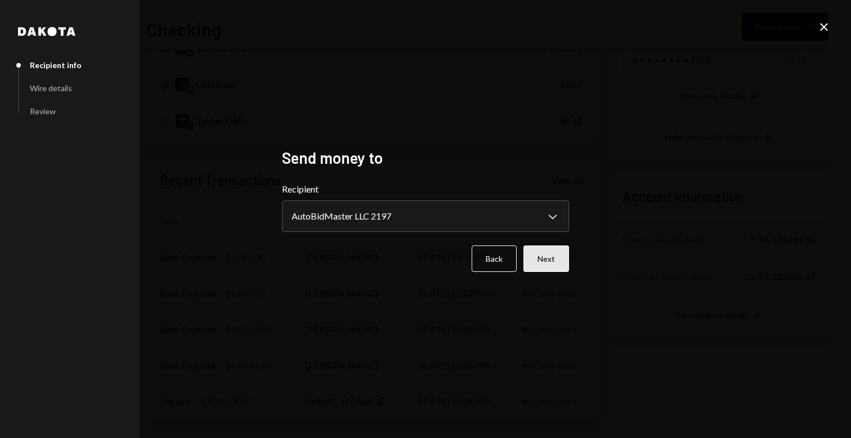
click at [526, 254] on button "Next" at bounding box center [547, 258] width 46 height 26
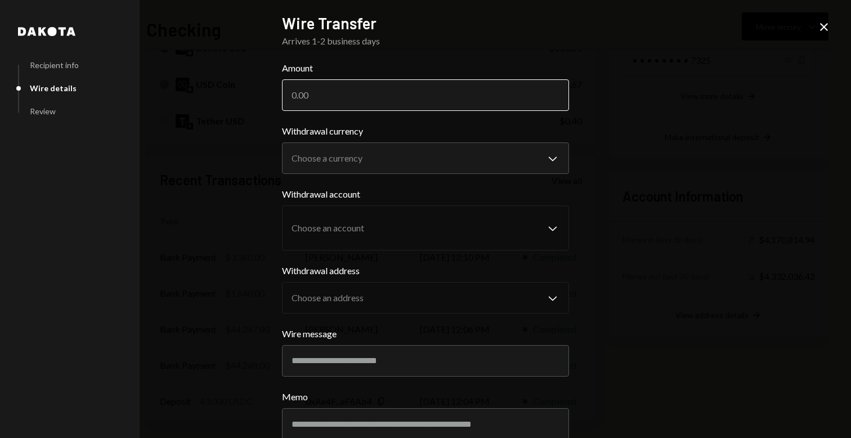
click at [373, 93] on input "Amount" at bounding box center [425, 95] width 287 height 32
type input "261"
click at [333, 148] on body "S SPARK TECH HUB Caret Down Home Home Inbox Inbox Activities Transactions Accou…" at bounding box center [425, 219] width 851 height 438
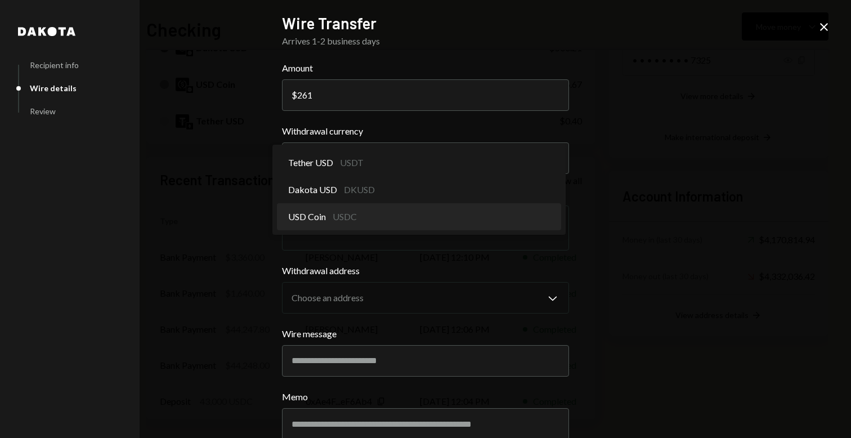
select select "****"
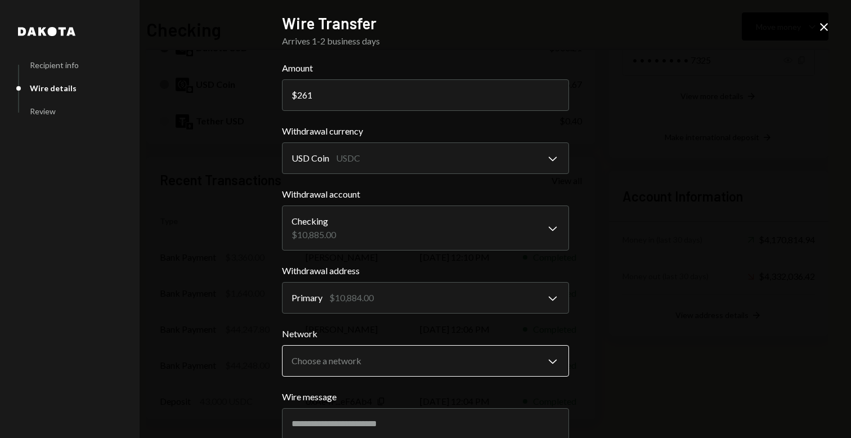
click at [377, 358] on body "S SPARK TECH HUB Caret Down Home Home Inbox Inbox Activities Transactions Accou…" at bounding box center [425, 219] width 851 height 438
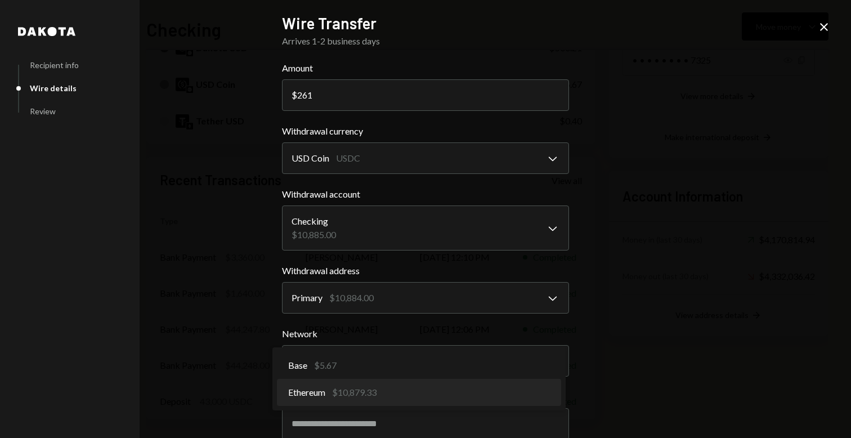
select select "**********"
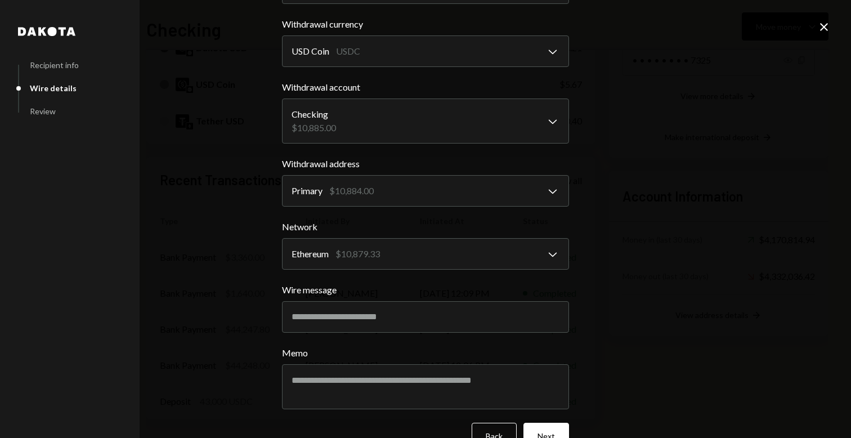
scroll to position [136, 0]
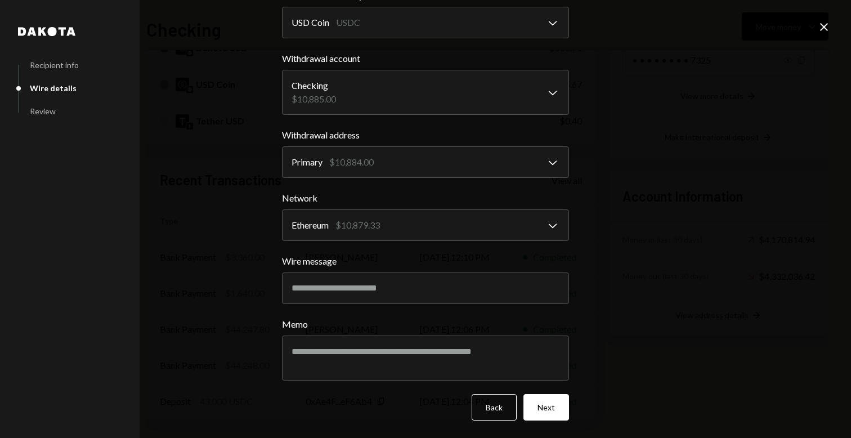
click at [340, 268] on div "Wire message" at bounding box center [425, 279] width 287 height 50
click at [341, 291] on input "Wire message" at bounding box center [425, 288] width 287 height 32
paste input "**********"
drag, startPoint x: 322, startPoint y: 290, endPoint x: 243, endPoint y: 280, distance: 80.0
click at [243, 281] on div "**********" at bounding box center [425, 219] width 851 height 438
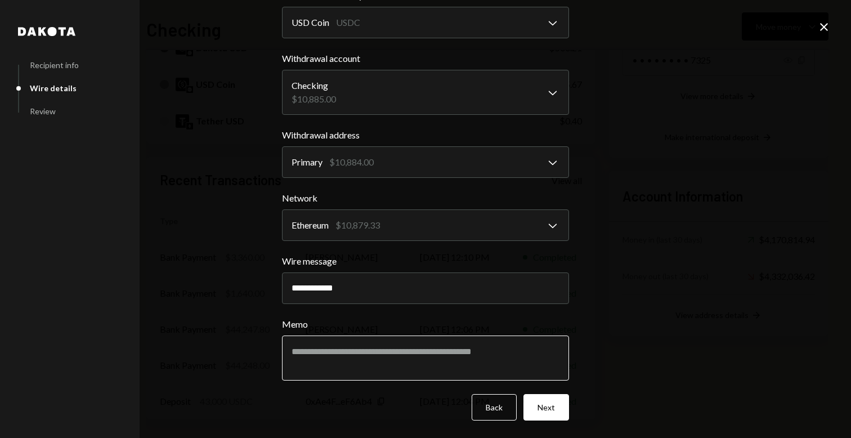
type input "**********"
click at [302, 348] on textarea "Memo" at bounding box center [425, 358] width 287 height 45
paste textarea "**********"
type textarea "**********"
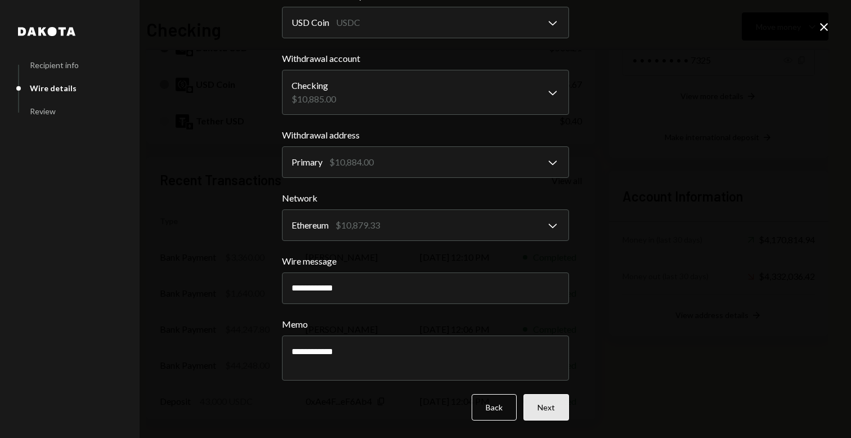
click at [551, 403] on button "Next" at bounding box center [547, 407] width 46 height 26
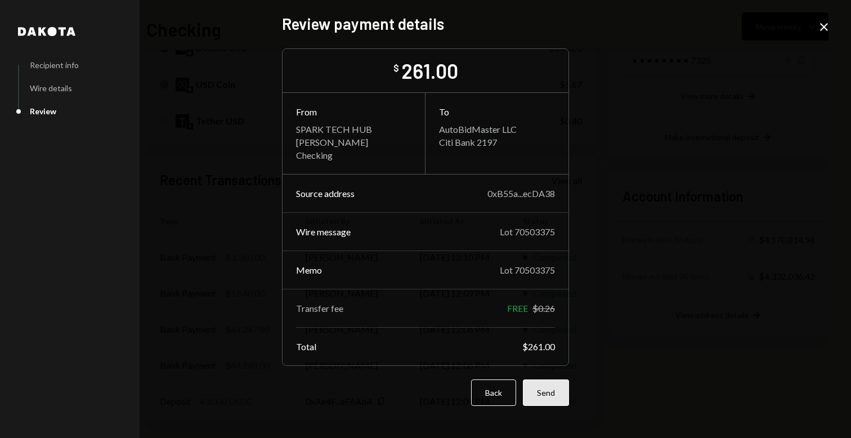
click at [545, 396] on button "Send" at bounding box center [546, 392] width 46 height 26
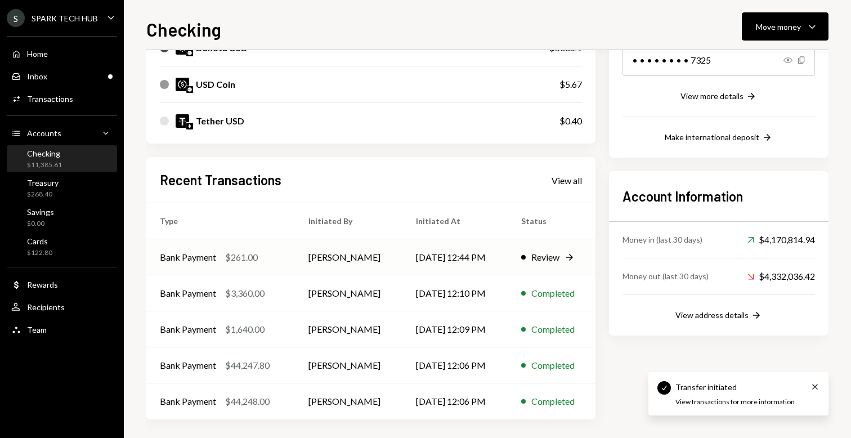
click at [373, 253] on td "[PERSON_NAME]" at bounding box center [349, 257] width 108 height 36
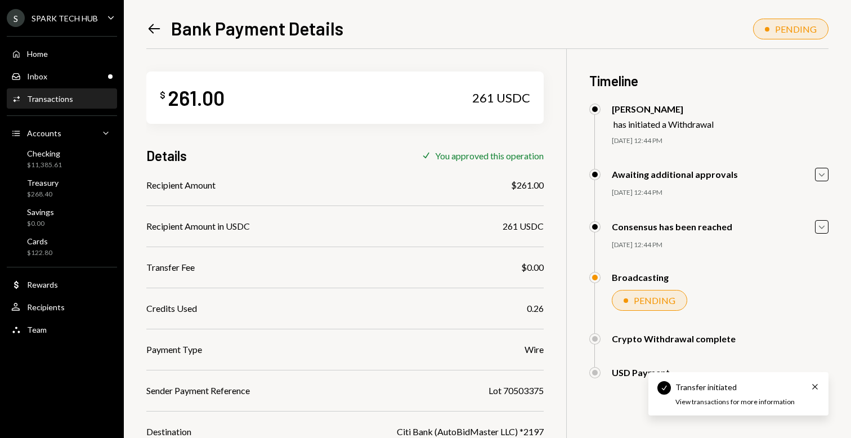
scroll to position [83, 0]
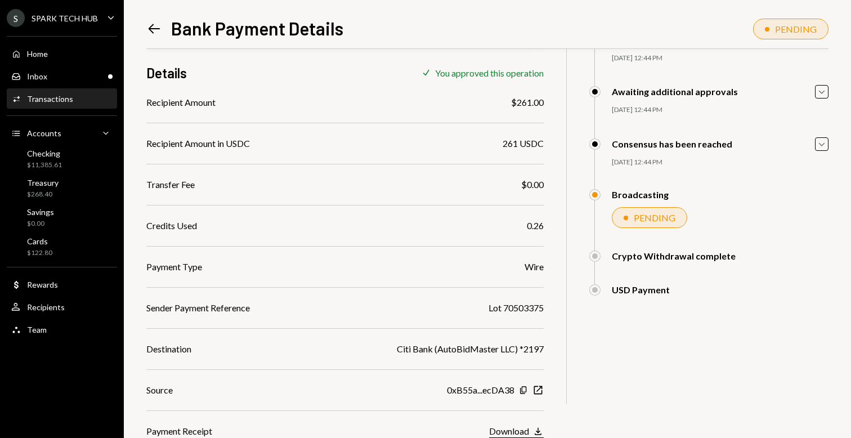
click at [512, 435] on div "Download" at bounding box center [509, 431] width 40 height 11
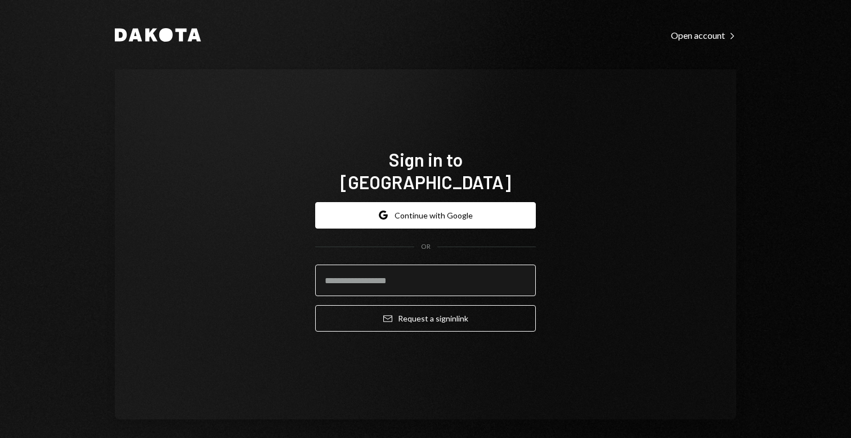
click at [437, 266] on input "email" at bounding box center [425, 281] width 221 height 32
type input "**********"
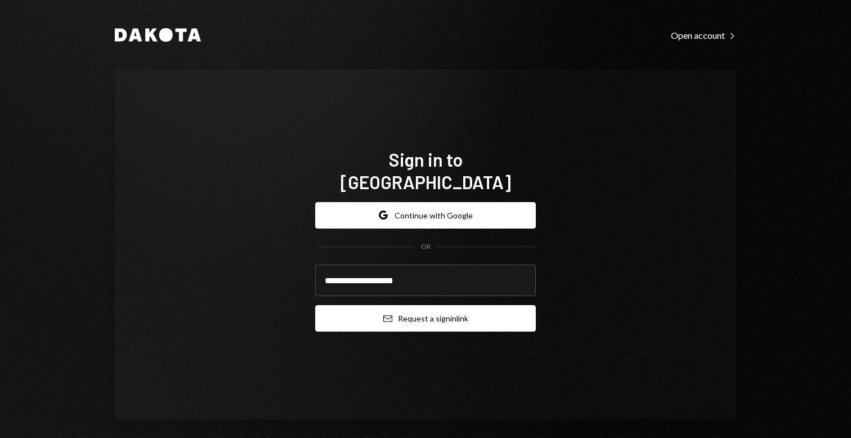
click at [437, 310] on button "Email Request a sign in link" at bounding box center [425, 318] width 221 height 26
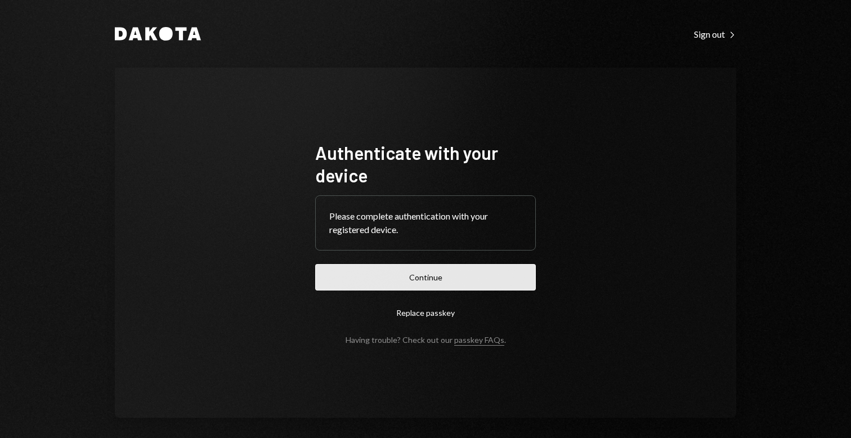
click at [448, 276] on button "Continue" at bounding box center [425, 277] width 221 height 26
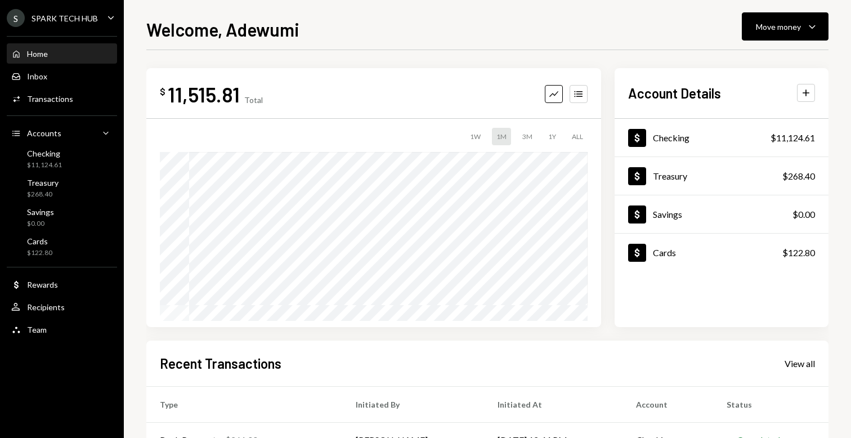
click at [740, 26] on div "Welcome, Adewumi Move money Caret Down" at bounding box center [487, 28] width 682 height 25
click at [759, 27] on div "Move money" at bounding box center [778, 27] width 45 height 12
click at [743, 58] on div "Send" at bounding box center [776, 61] width 82 height 12
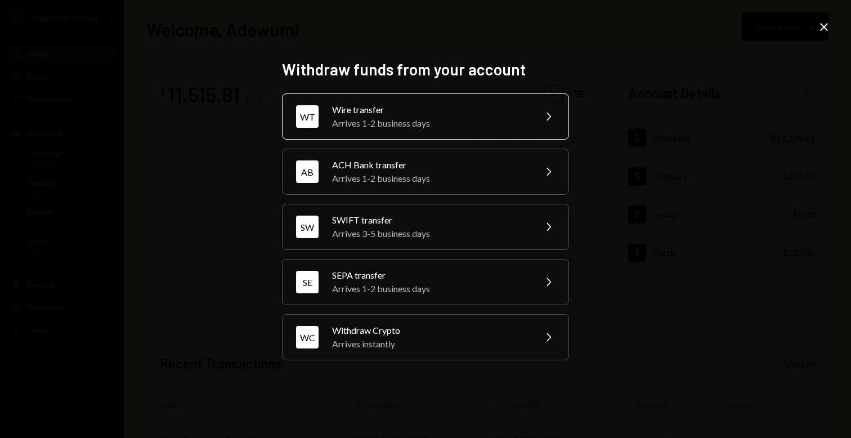
click at [400, 105] on div "Wire transfer" at bounding box center [430, 110] width 196 height 14
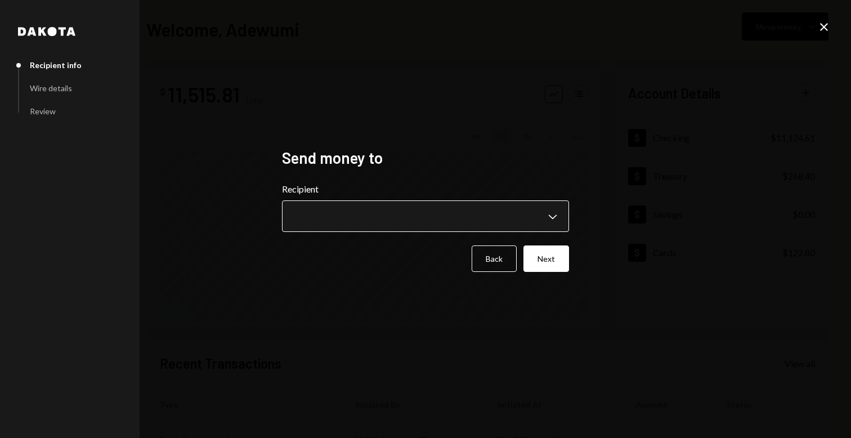
click at [348, 224] on body "**********" at bounding box center [425, 219] width 851 height 438
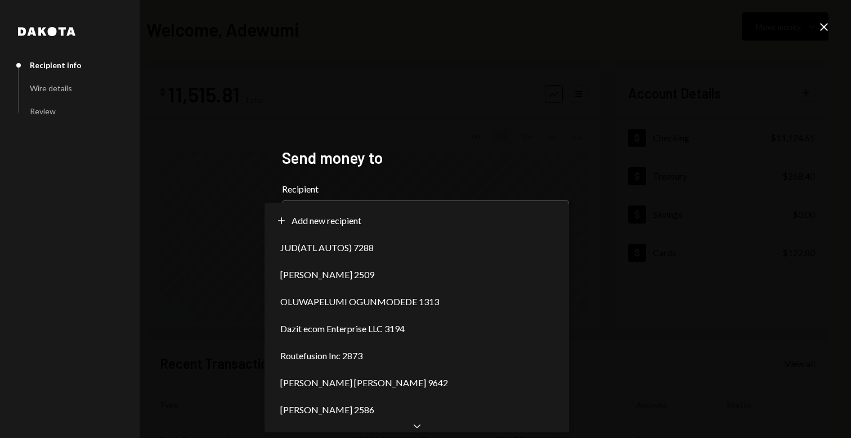
click at [202, 343] on div "**********" at bounding box center [425, 219] width 851 height 438
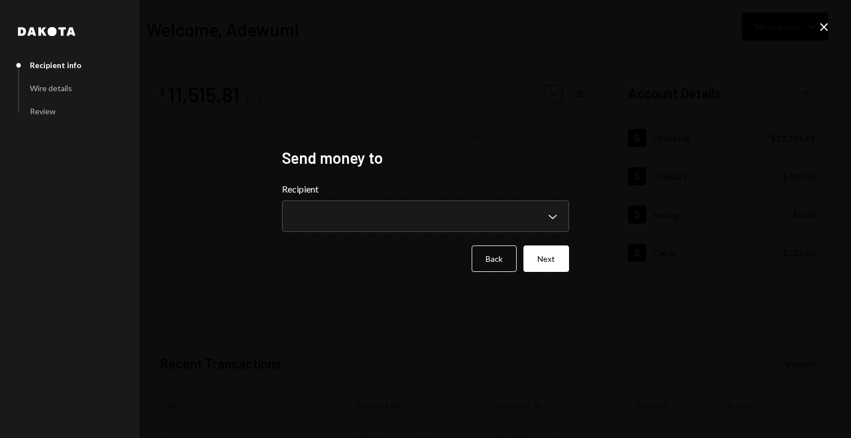
click at [828, 30] on icon "Close" at bounding box center [824, 27] width 14 height 14
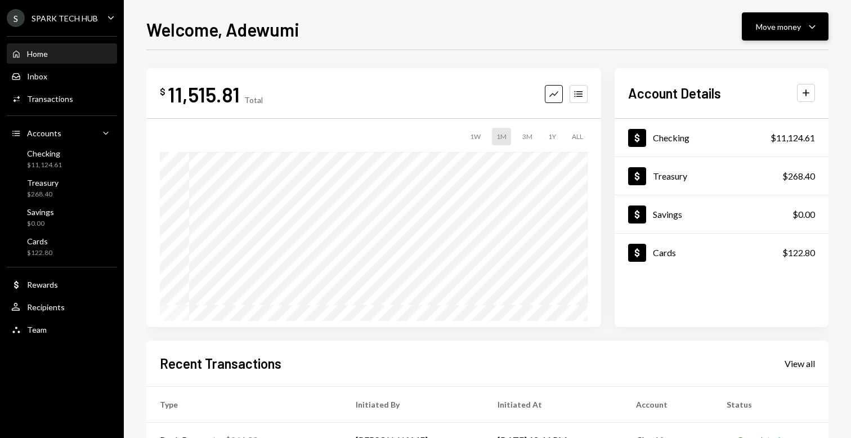
click at [811, 26] on icon "button" at bounding box center [812, 26] width 6 height 3
click at [746, 62] on div "Send" at bounding box center [776, 61] width 82 height 12
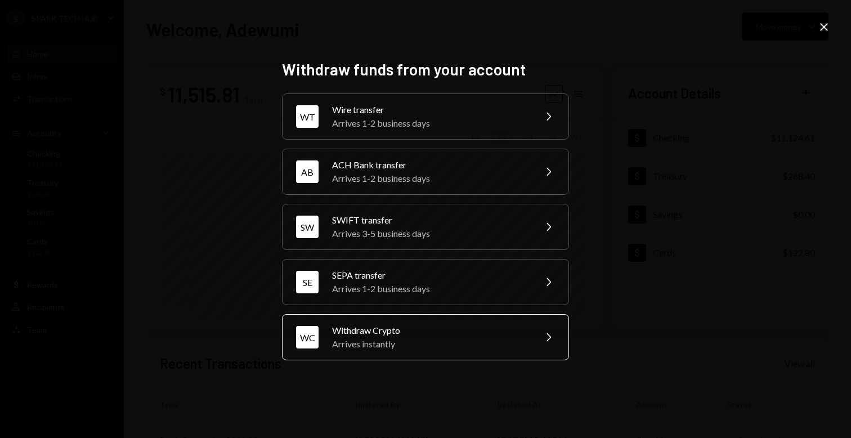
click at [347, 348] on div "Arrives instantly" at bounding box center [430, 344] width 196 height 14
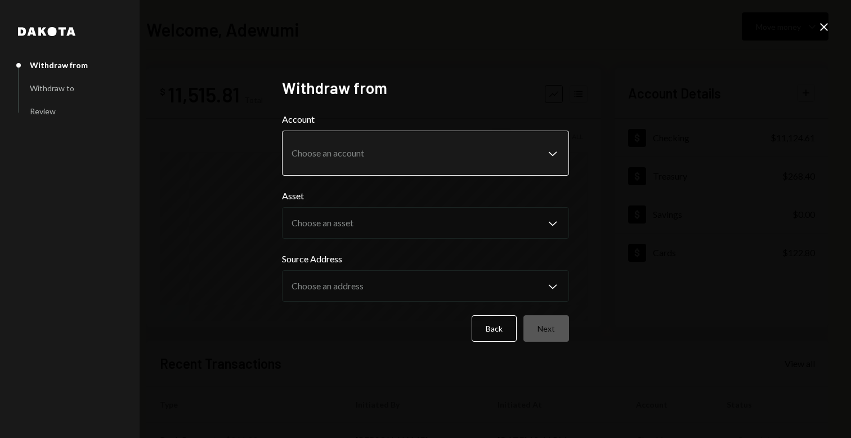
click at [315, 169] on body "S SPARK TECH HUB Caret Down Home Home Inbox Inbox Activities Transactions Accou…" at bounding box center [425, 219] width 851 height 438
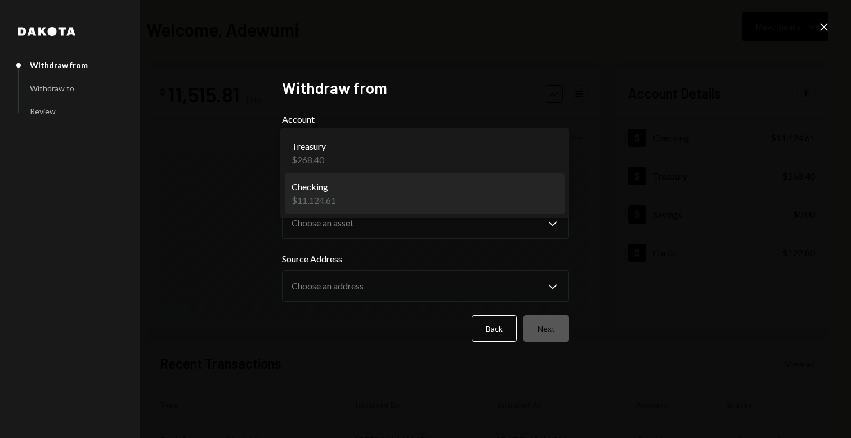
select select "**********"
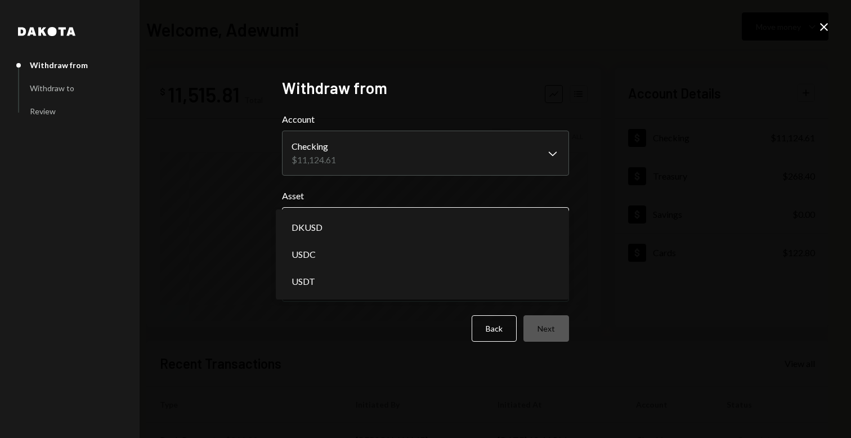
click at [351, 215] on body "**********" at bounding box center [425, 219] width 851 height 438
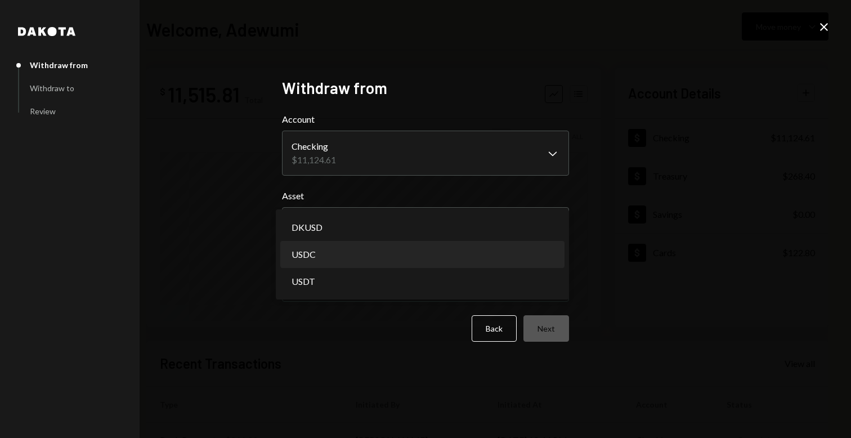
select select "****"
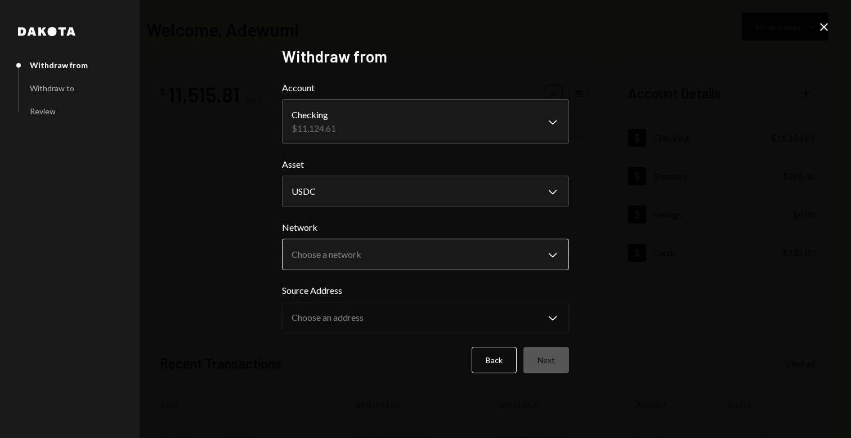
click at [334, 254] on body "**********" at bounding box center [425, 219] width 851 height 438
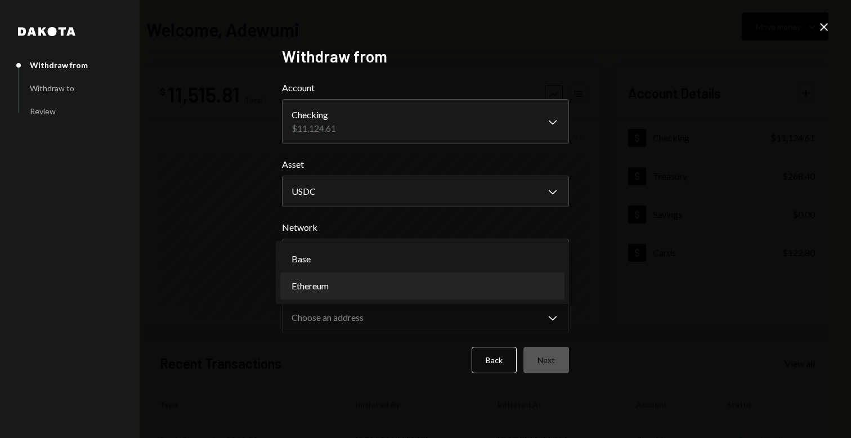
select select "**********"
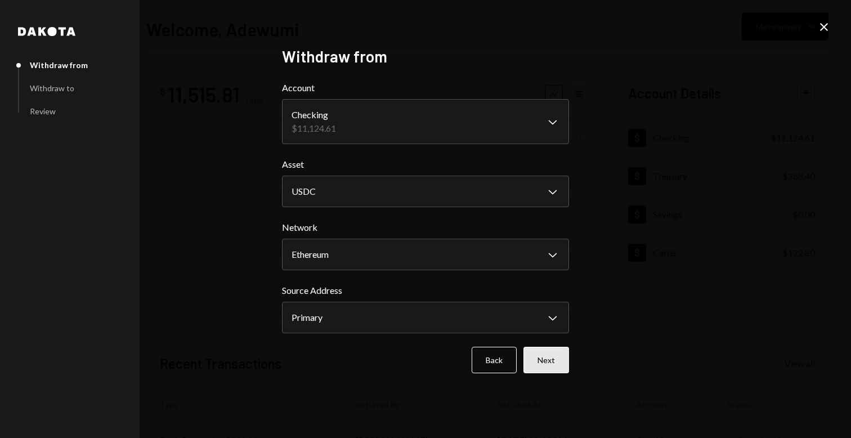
click at [537, 358] on button "Next" at bounding box center [547, 360] width 46 height 26
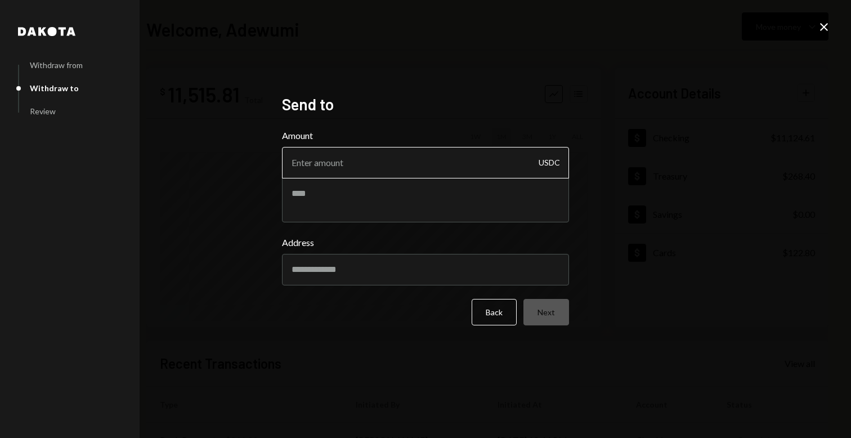
click at [336, 153] on input "Amount" at bounding box center [425, 163] width 287 height 32
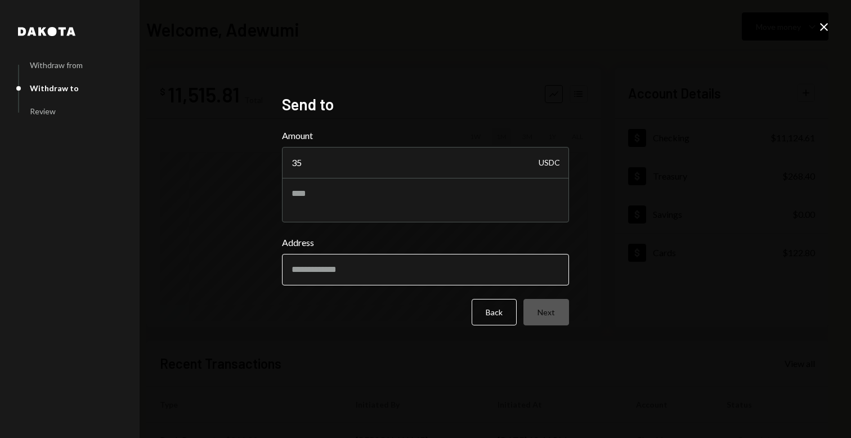
type input "35"
click at [334, 265] on input "Address" at bounding box center [425, 270] width 287 height 32
paste input "**********"
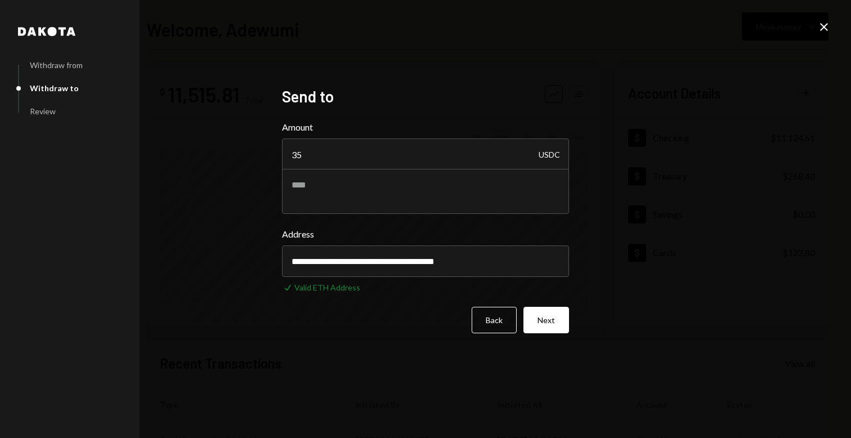
type input "**********"
click at [570, 320] on div "**********" at bounding box center [426, 219] width 314 height 292
click at [557, 323] on button "Next" at bounding box center [547, 320] width 46 height 26
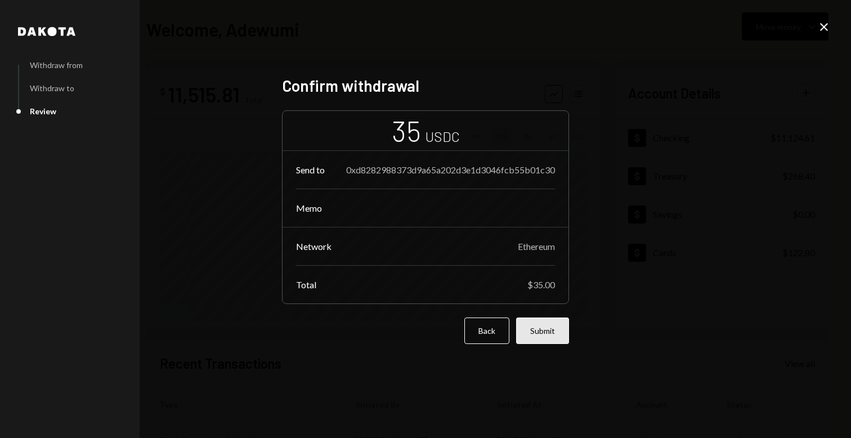
click at [560, 331] on button "Submit" at bounding box center [542, 331] width 53 height 26
